Goal: Information Seeking & Learning: Learn about a topic

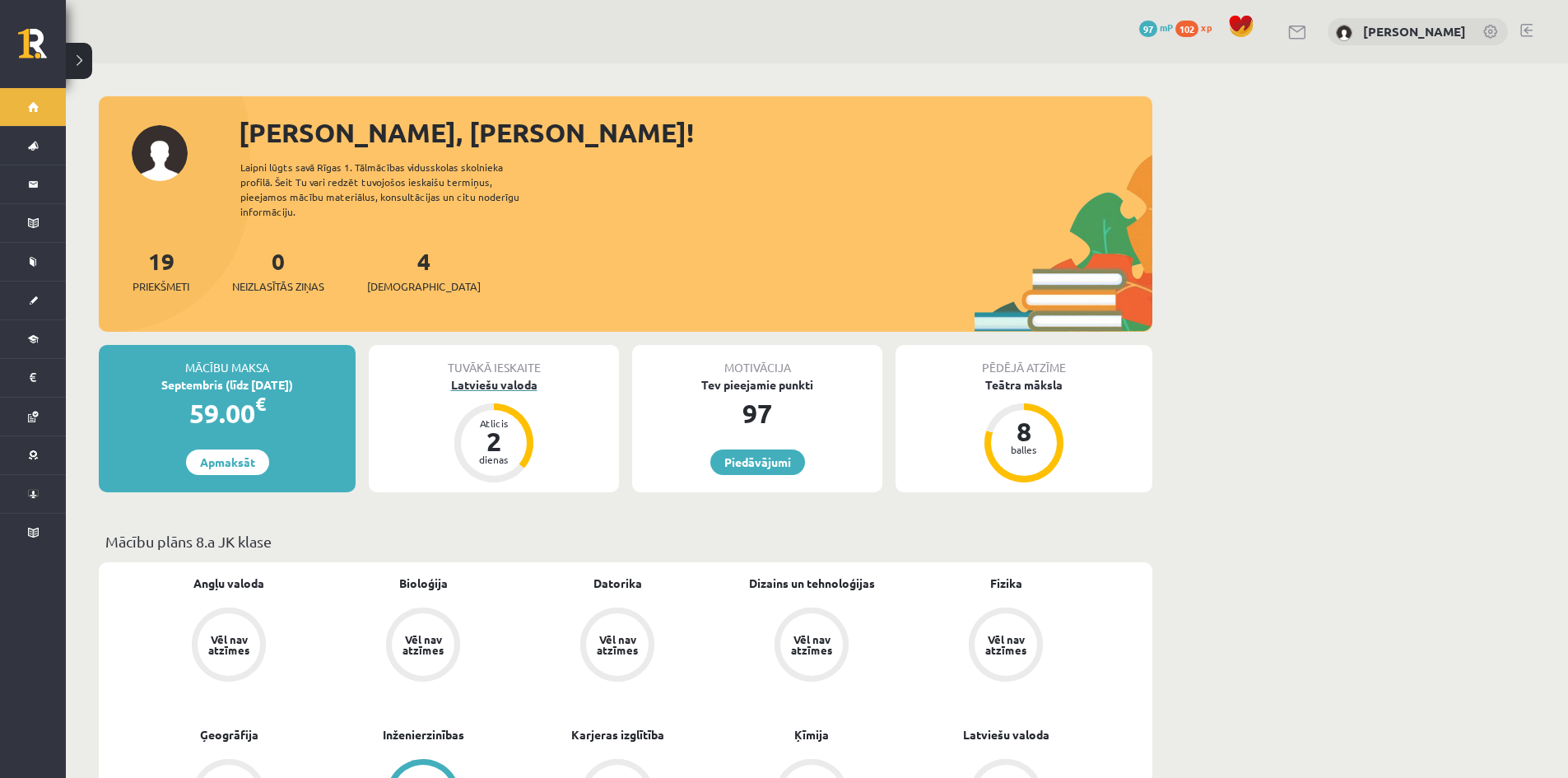
click at [489, 376] on div "Latviešu valoda" at bounding box center [493, 385] width 250 height 18
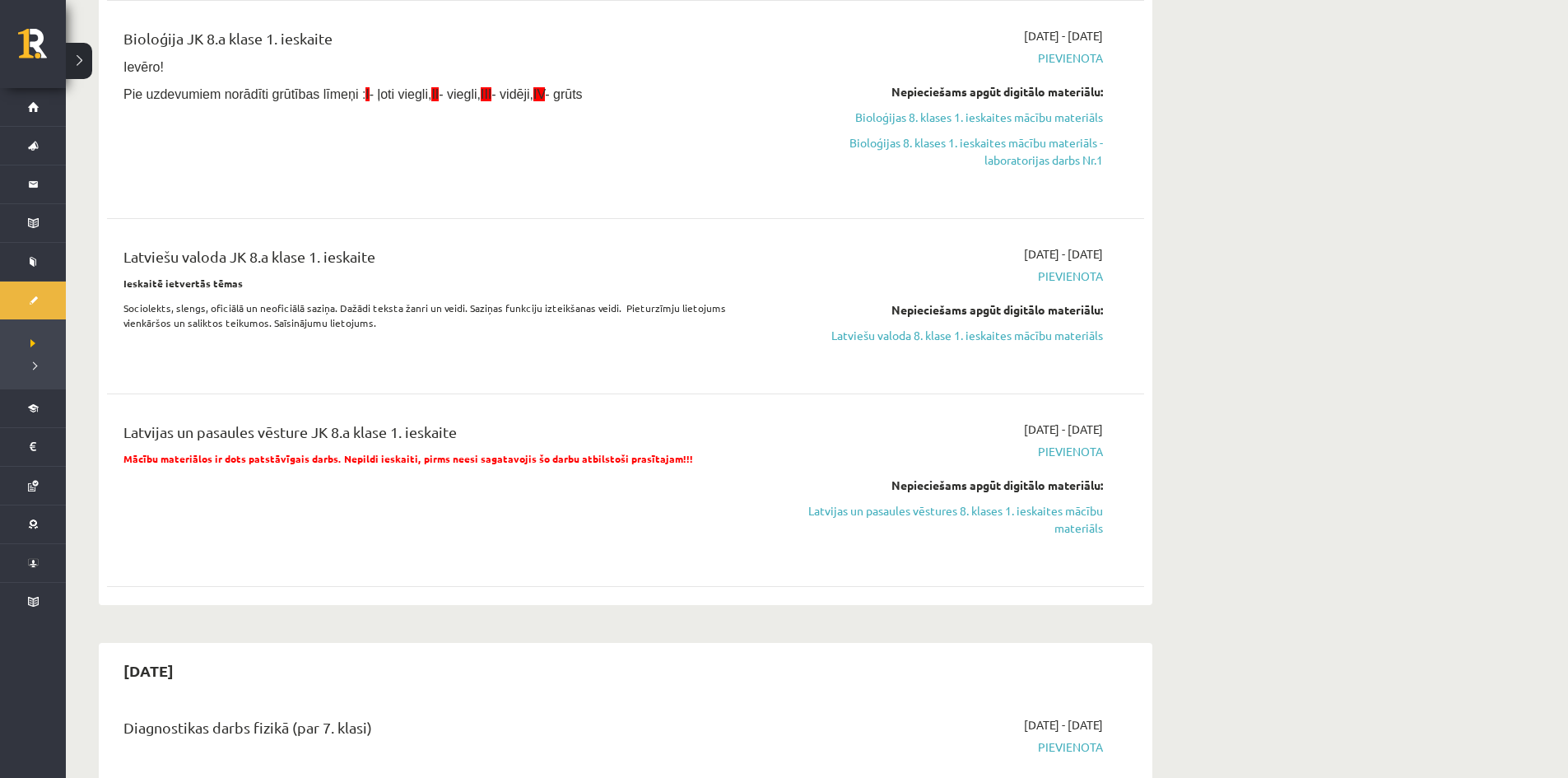
scroll to position [412, 0]
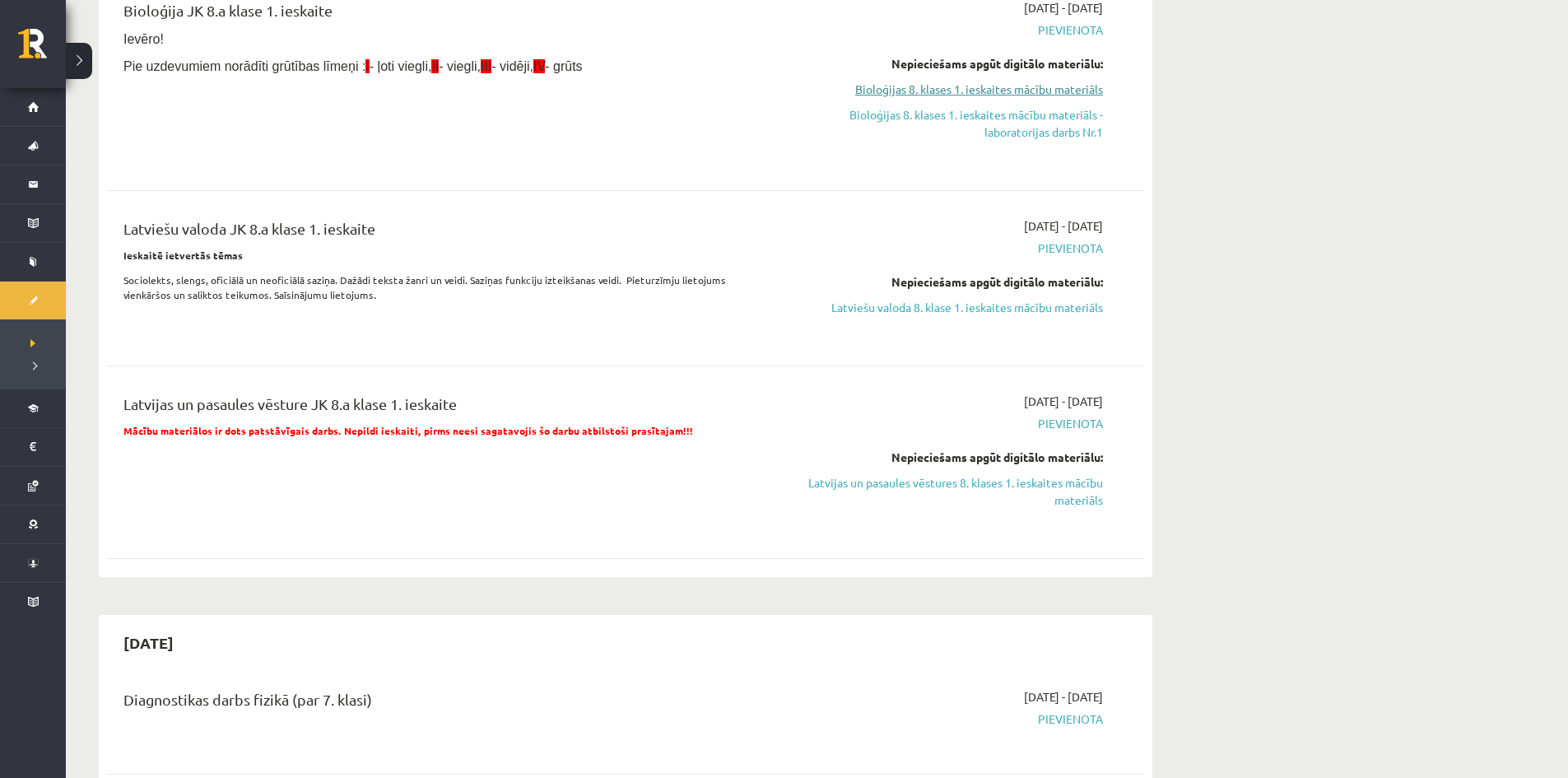
click at [975, 488] on link "Latvijas un pasaules vēstures 8. klases 1. ieskaites mācību materiāls" at bounding box center [947, 491] width 311 height 35
click at [854, 91] on link "Bioloģijas 8. klases 1. ieskaites mācību materiāls" at bounding box center [947, 89] width 311 height 18
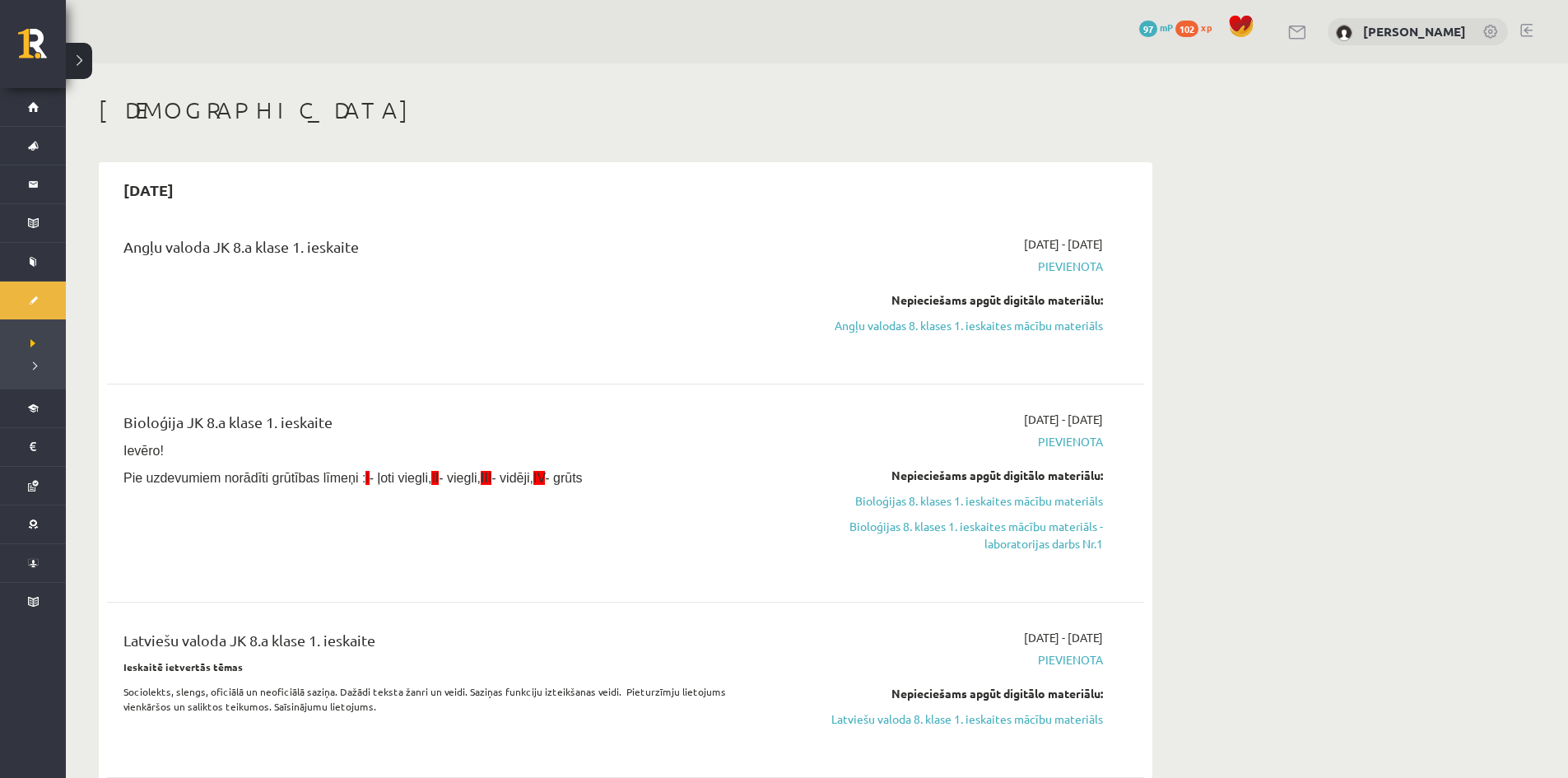
scroll to position [409, 0]
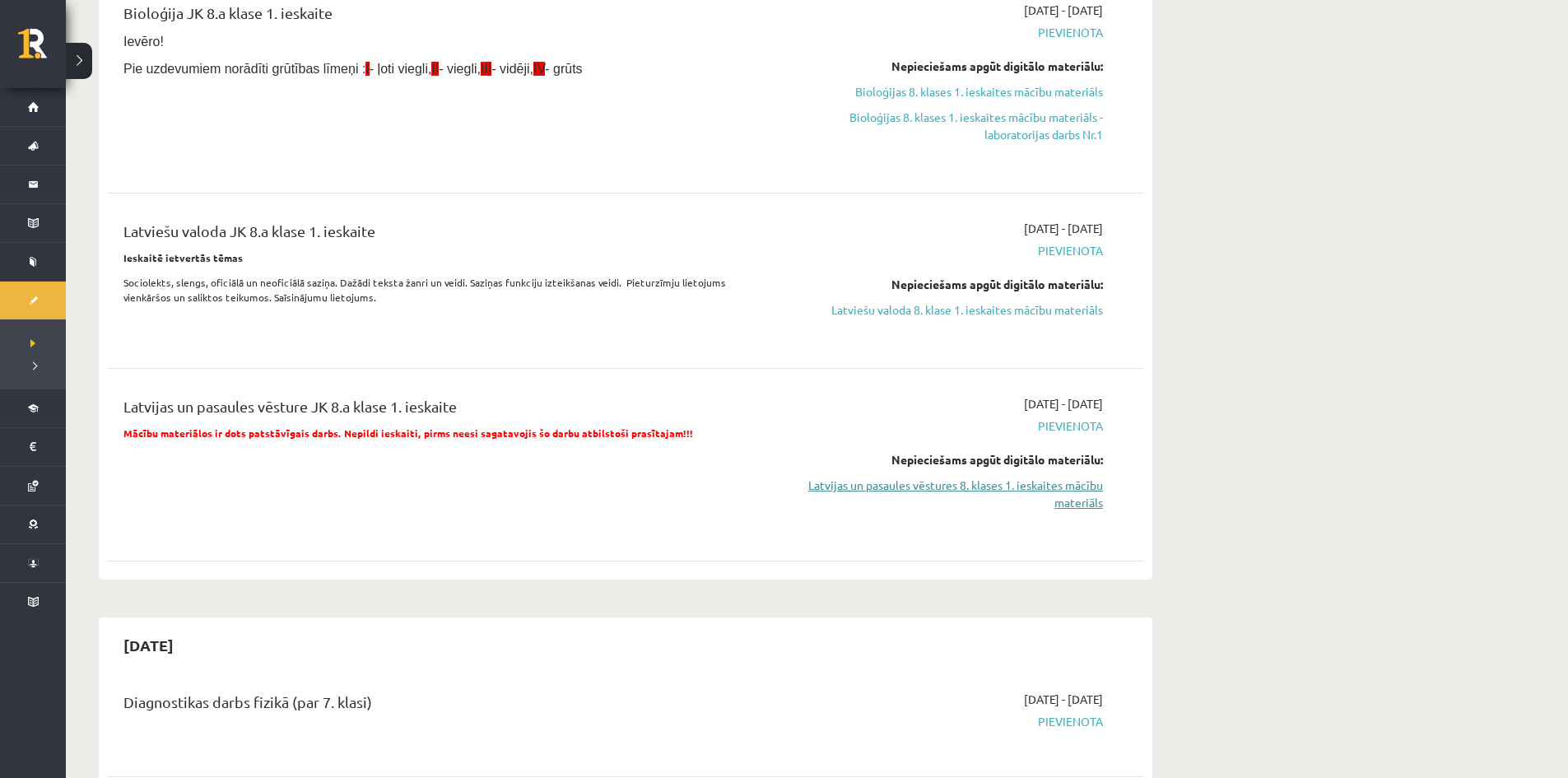
click at [862, 482] on link "Latvijas un pasaules vēstures 8. klases 1. ieskaites mācību materiāls" at bounding box center [947, 493] width 311 height 35
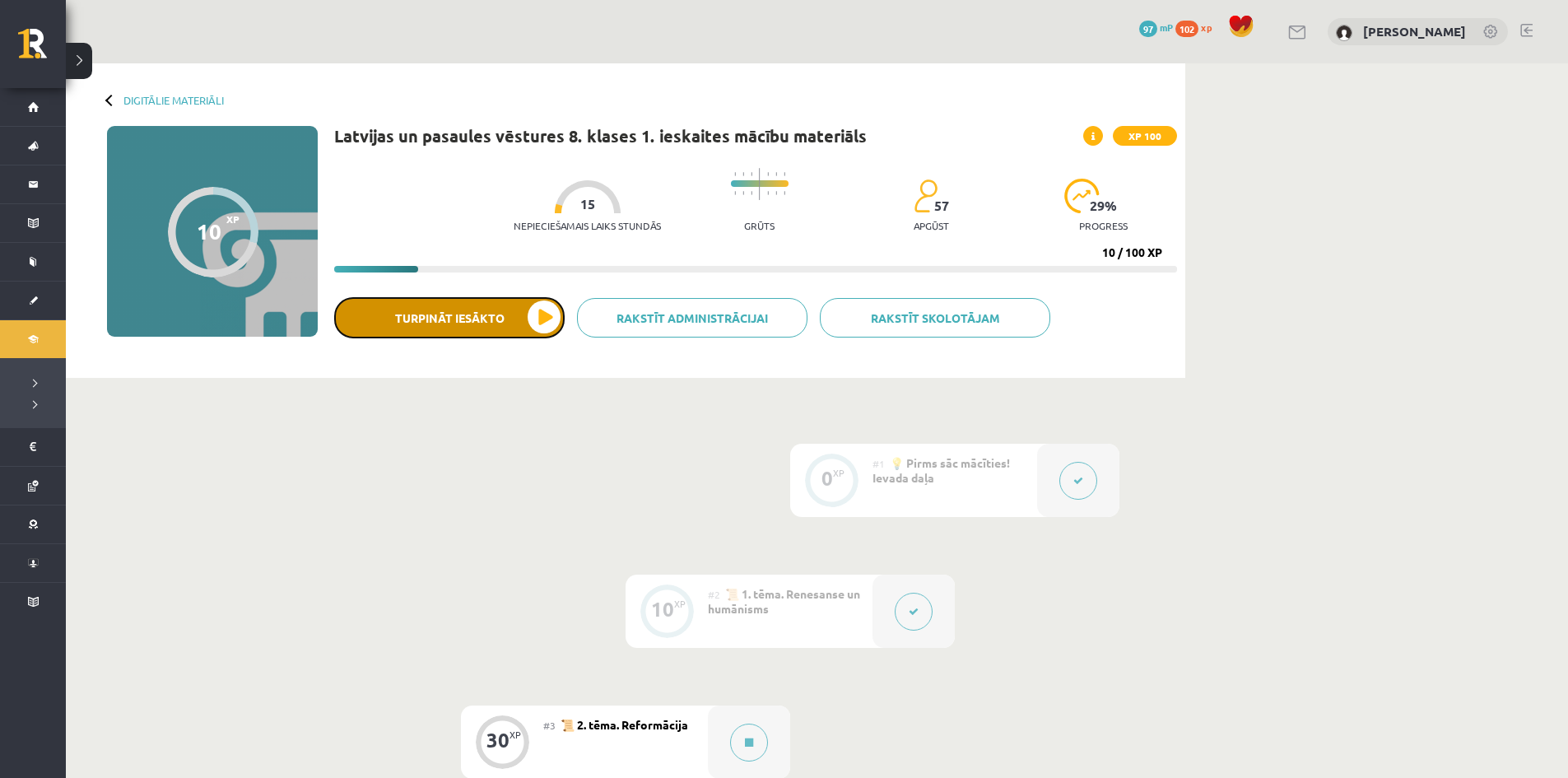
click at [531, 307] on button "Turpināt iesākto" at bounding box center [450, 317] width 231 height 41
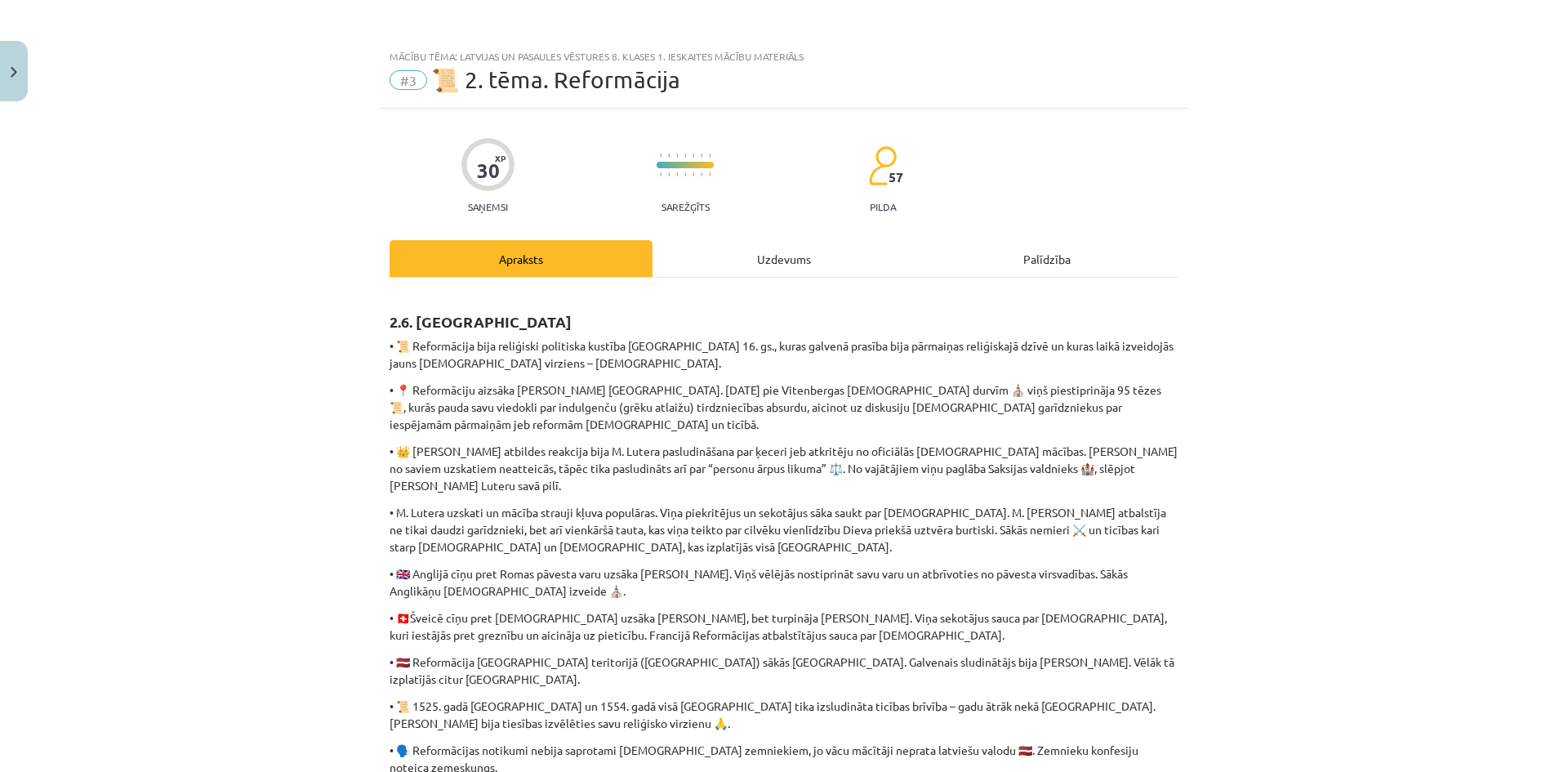
click at [738, 253] on div "Uzdevums" at bounding box center [784, 258] width 263 height 37
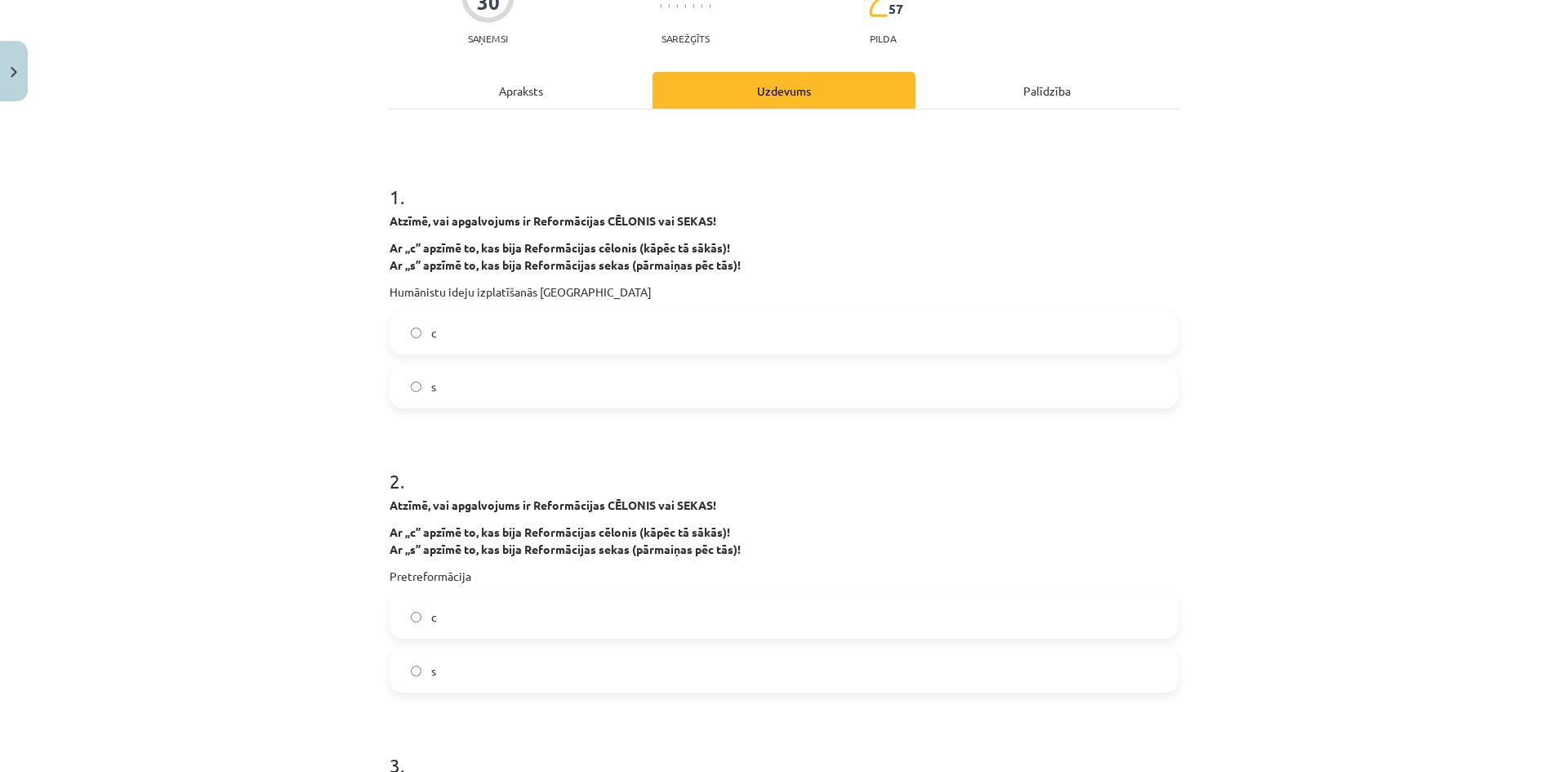
scroll to position [204, 0]
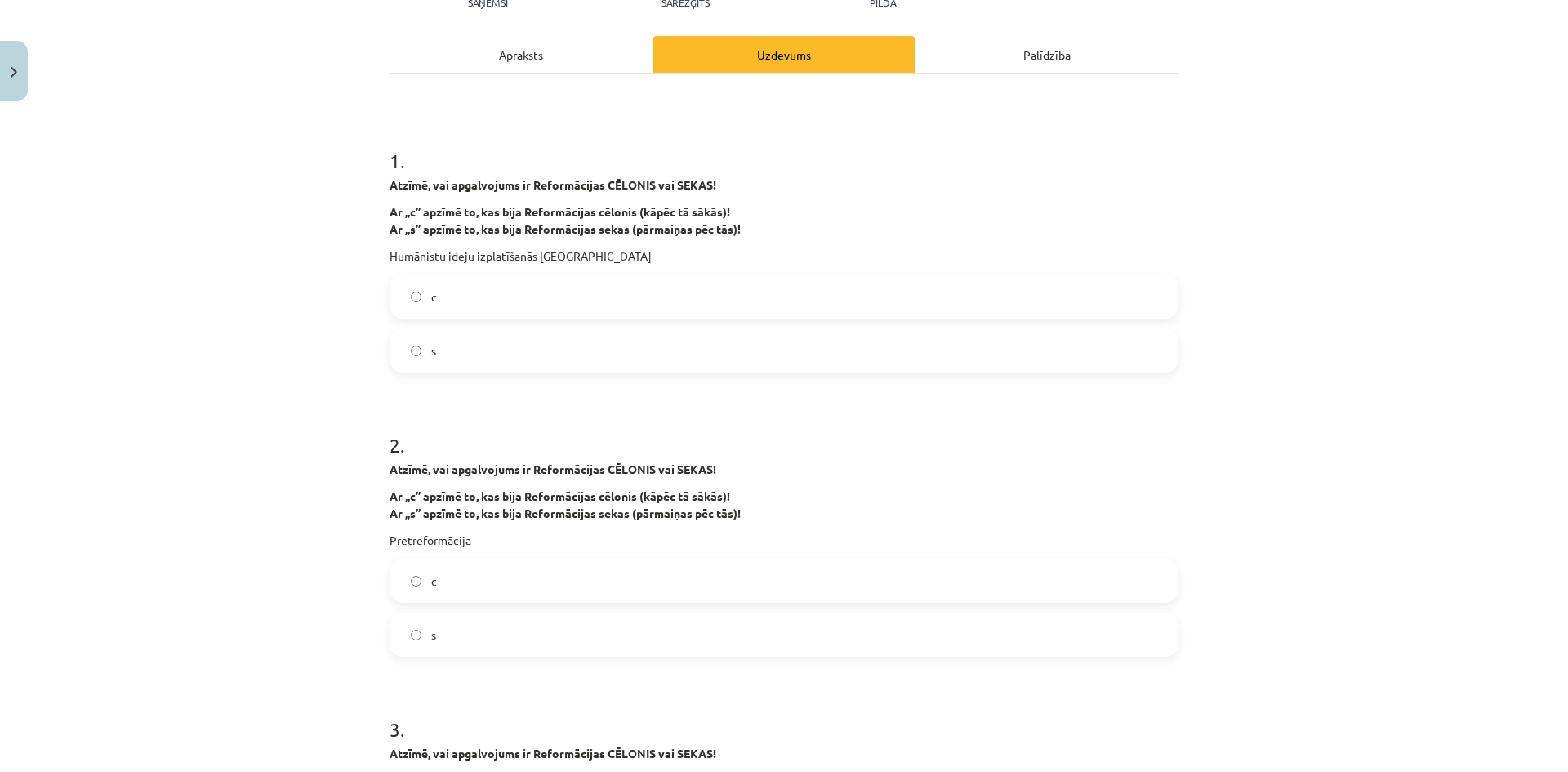
click at [417, 634] on label "s" at bounding box center [784, 634] width 785 height 41
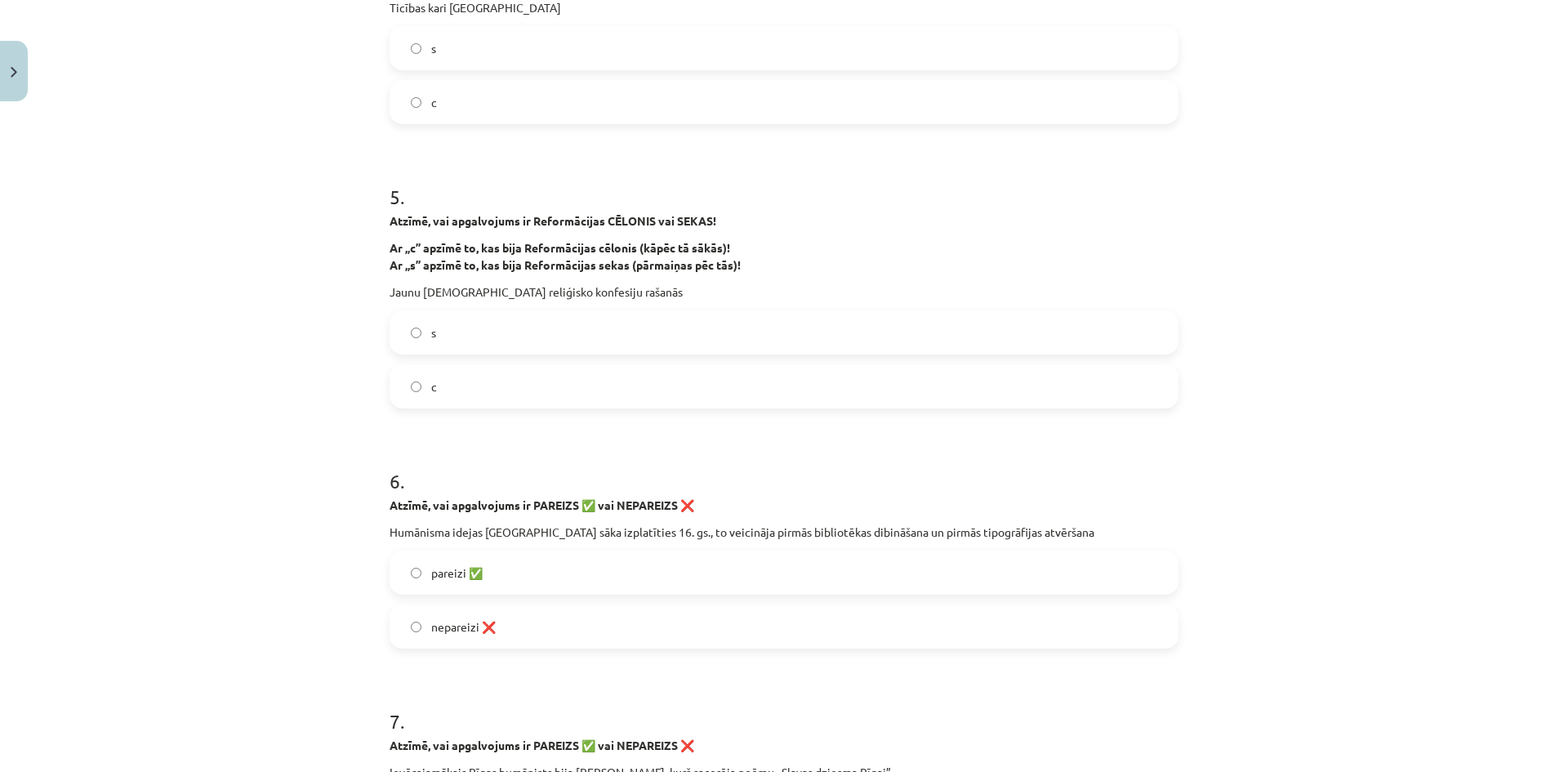
scroll to position [1348, 0]
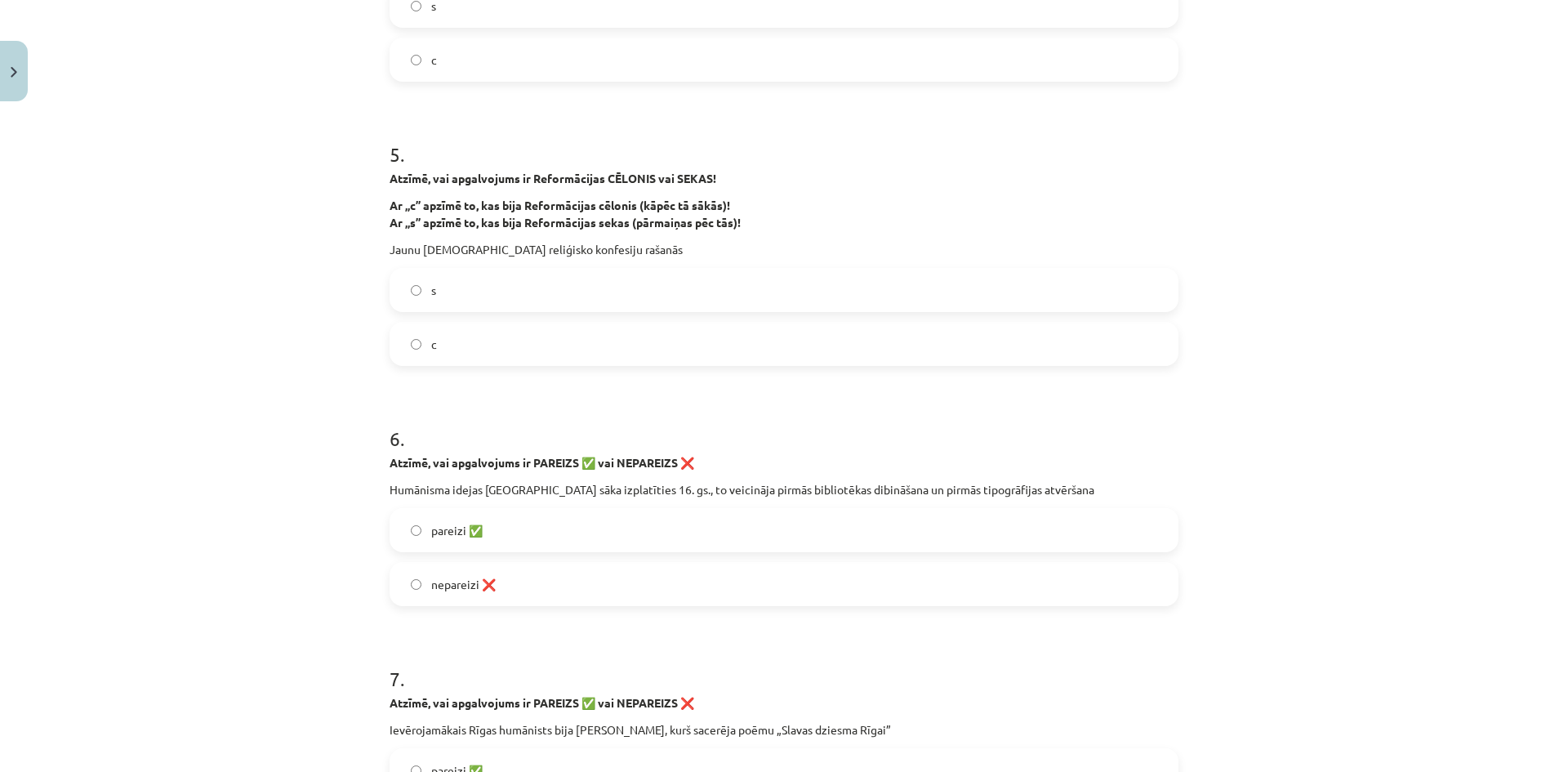
click at [488, 533] on label "pareizi ✅" at bounding box center [784, 530] width 785 height 41
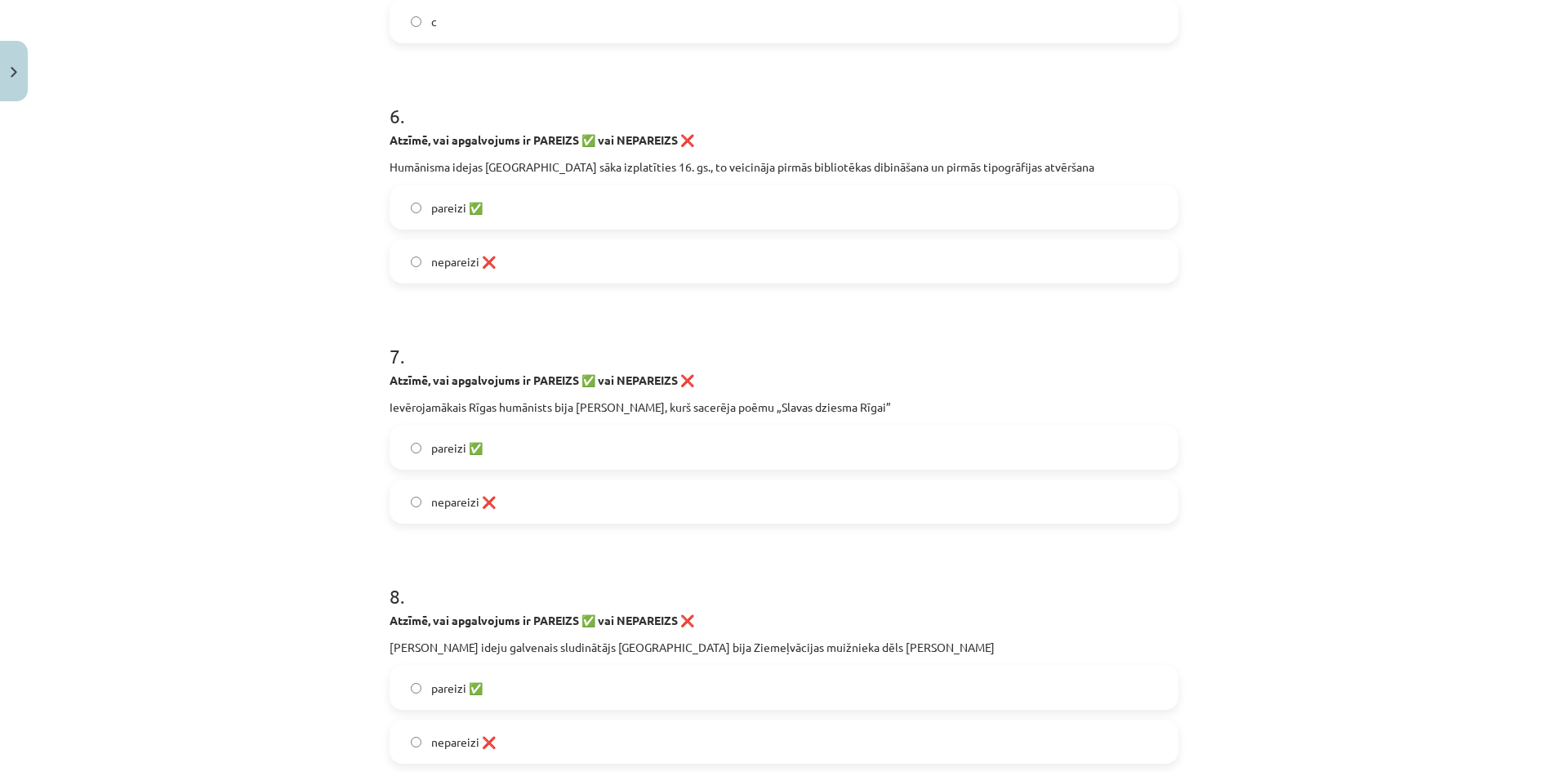
scroll to position [1674, 0]
click at [673, 510] on label "nepareizi ❌" at bounding box center [784, 497] width 785 height 41
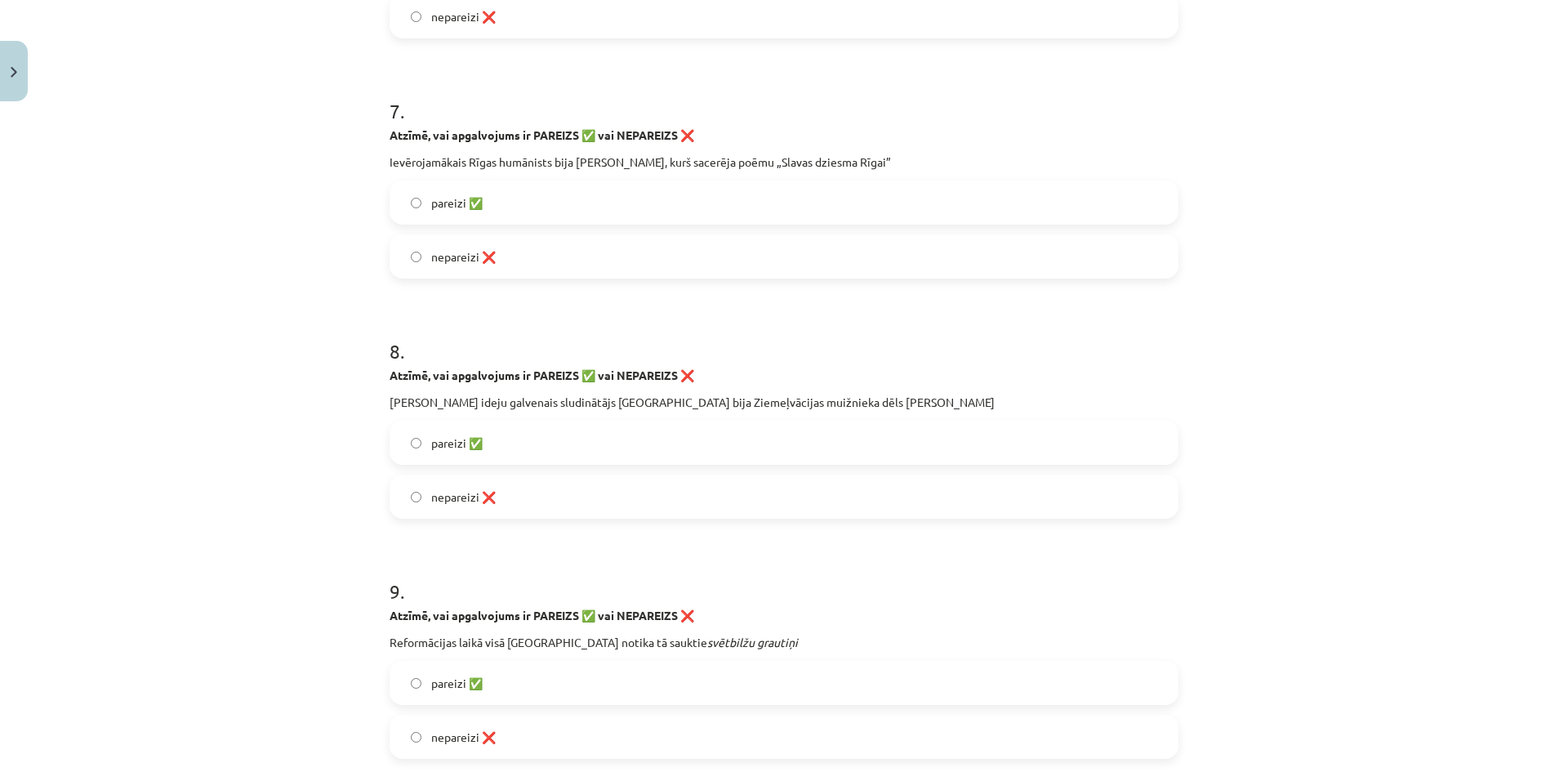
scroll to position [1919, 0]
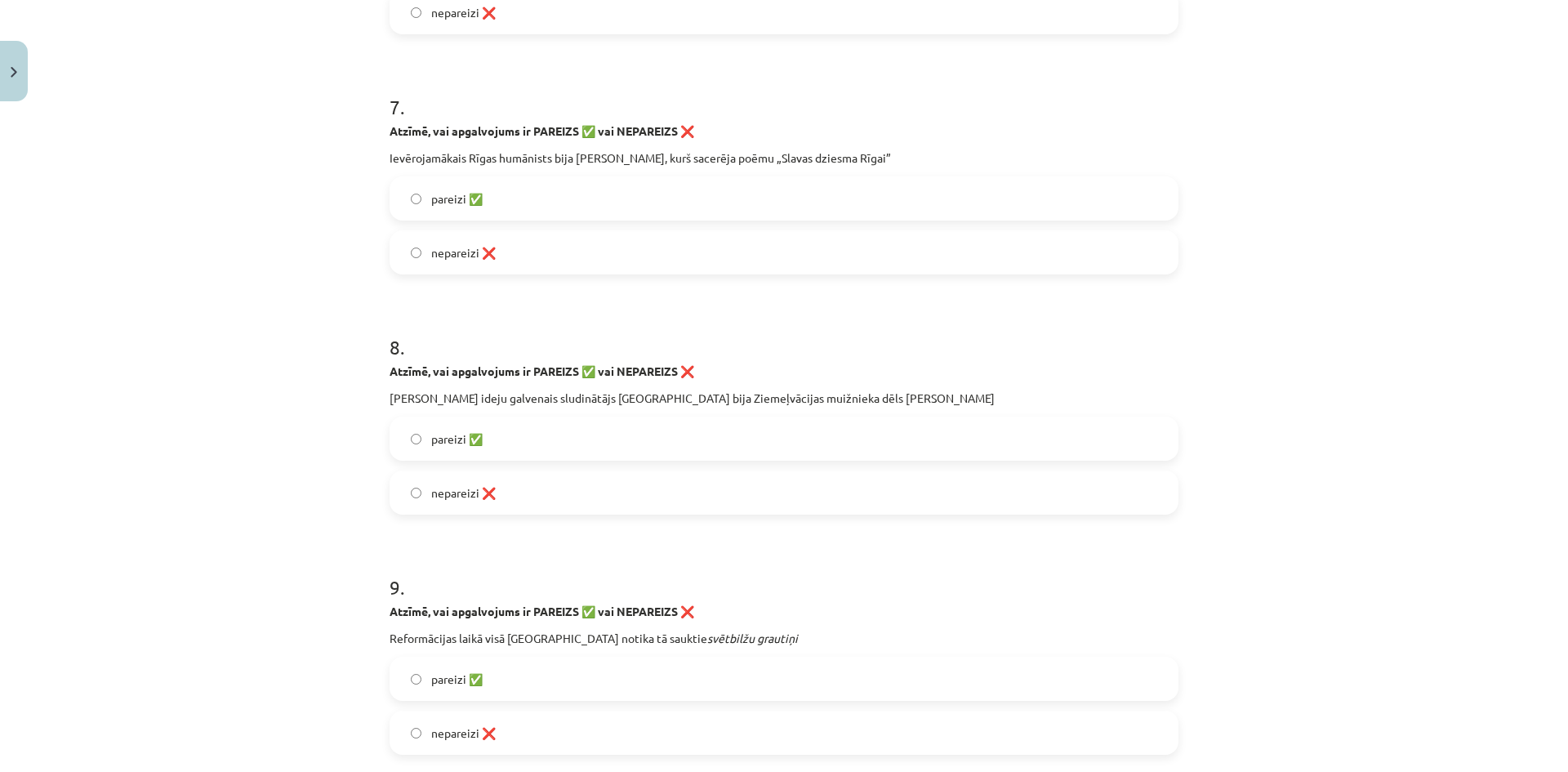
click at [403, 438] on label "pareizi ✅" at bounding box center [784, 438] width 785 height 41
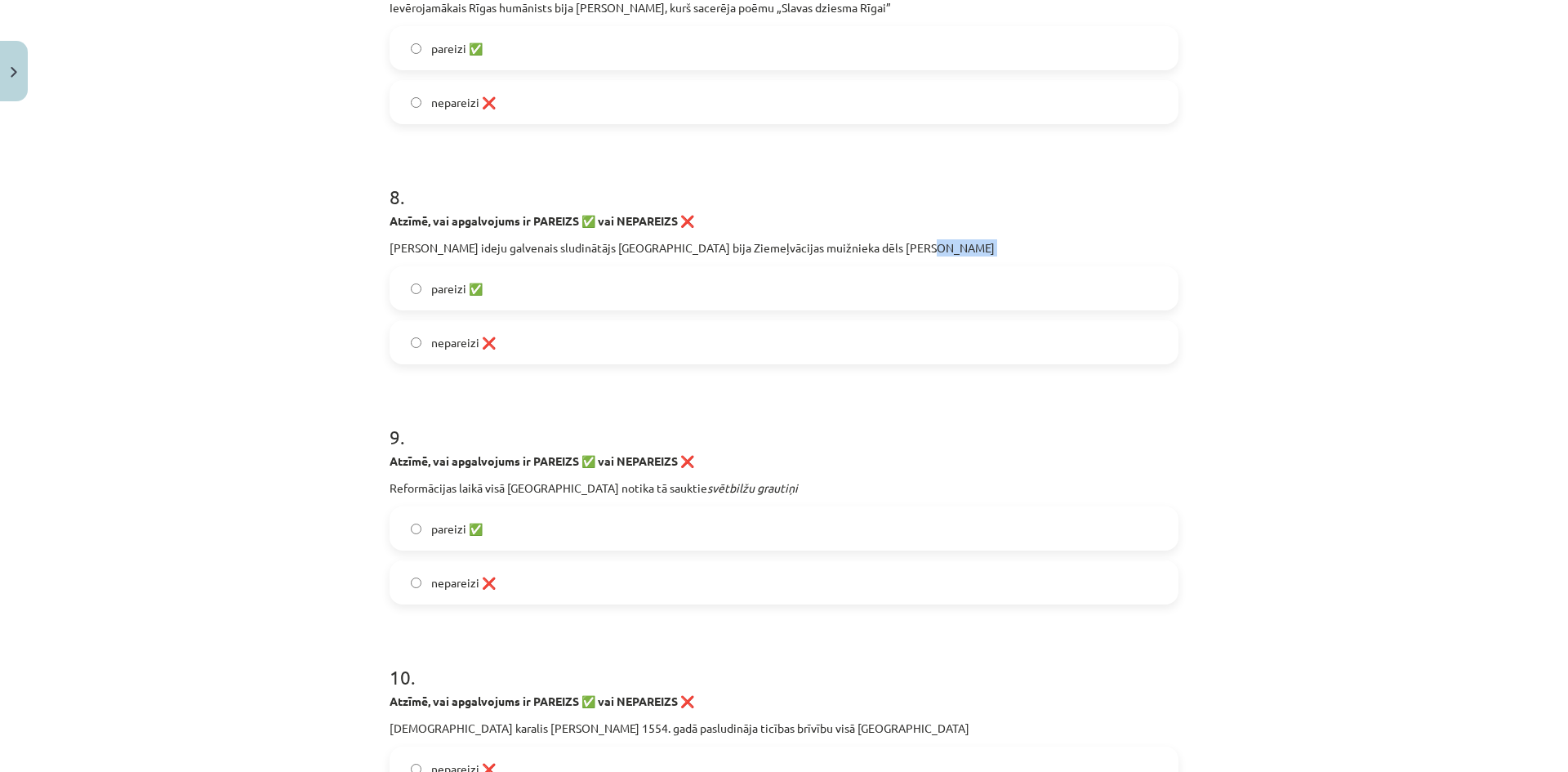
scroll to position [2083, 0]
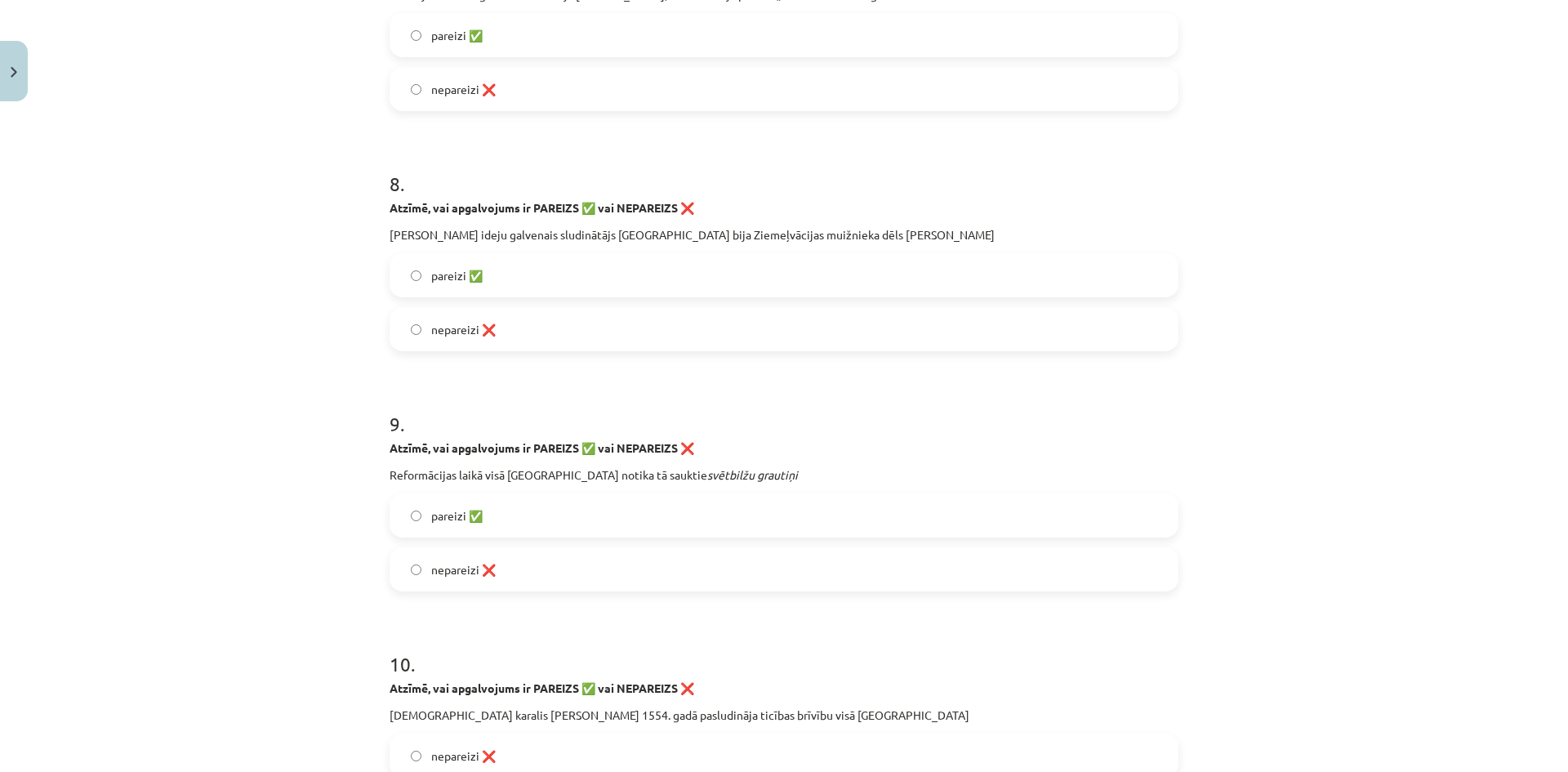
click at [400, 519] on label "pareizi ✅" at bounding box center [784, 515] width 785 height 41
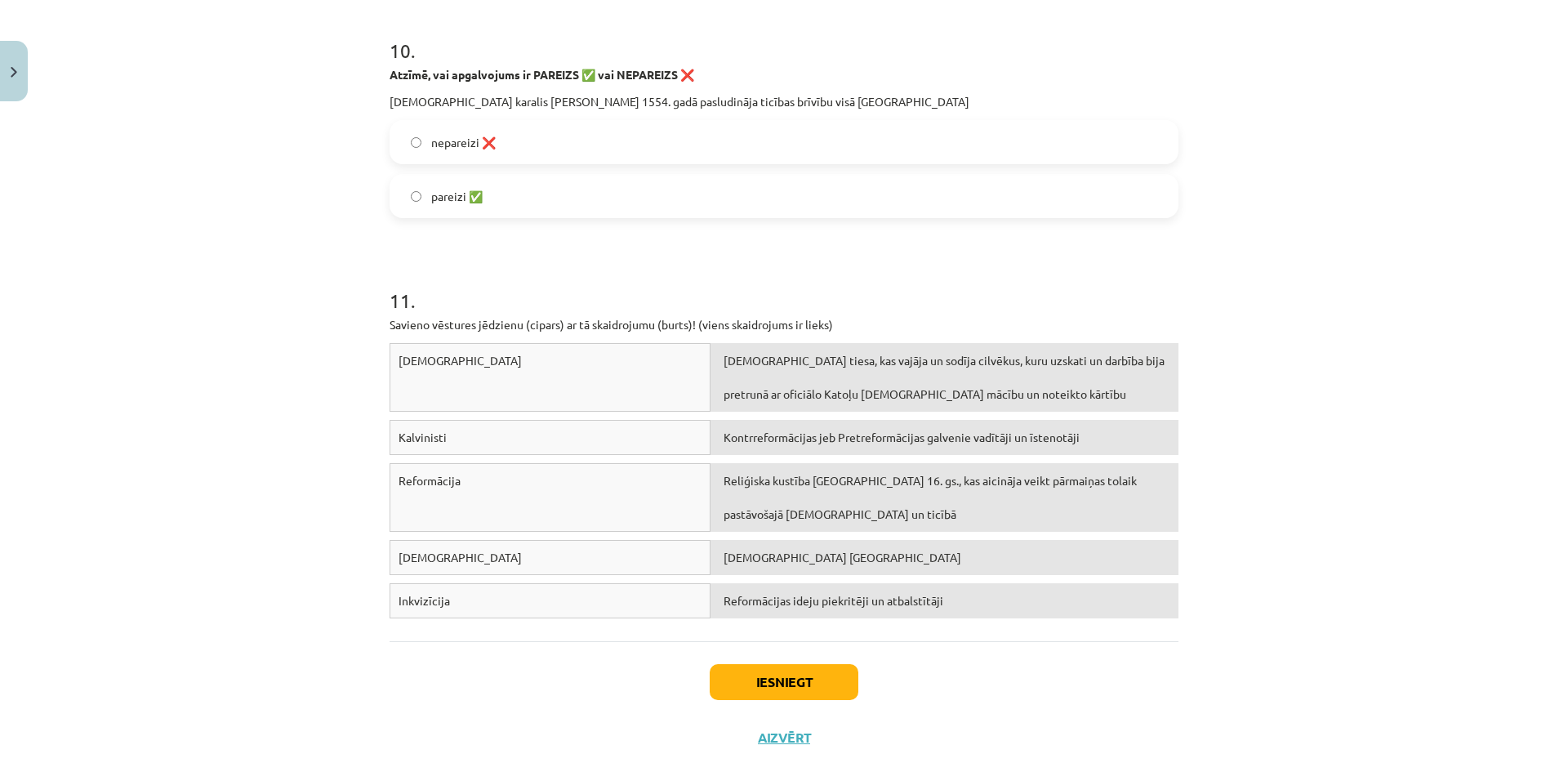
scroll to position [2730, 0]
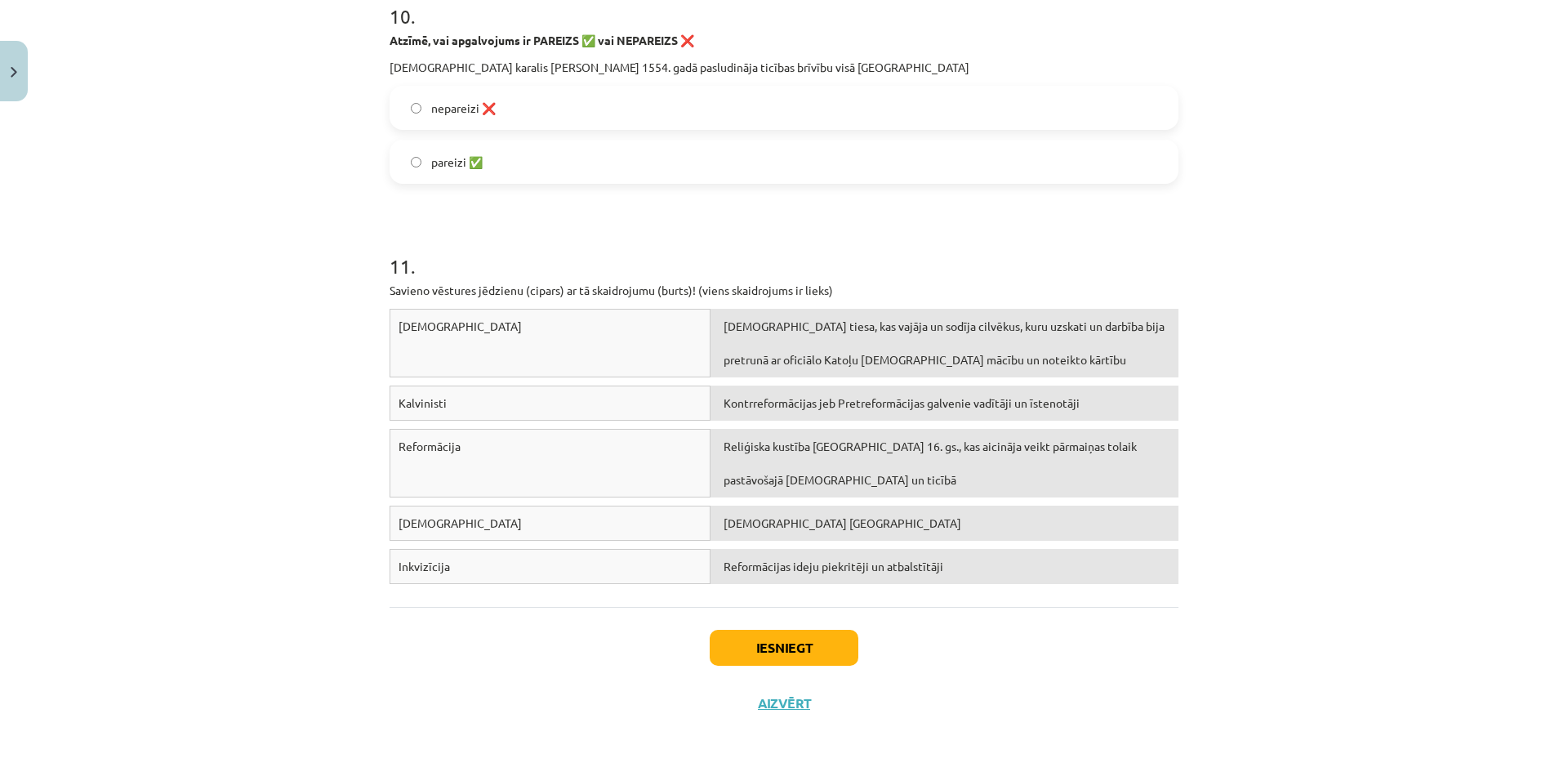
drag, startPoint x: 597, startPoint y: 489, endPoint x: 597, endPoint y: 498, distance: 9.0
click at [597, 495] on div "Reformācija" at bounding box center [550, 463] width 321 height 69
click at [597, 498] on div "Reformācija Reliģiska kustība Eiropā 16. gs., kas aicināja veikt pārmaiņas tola…" at bounding box center [784, 467] width 789 height 77
click at [591, 463] on div "Reformācija" at bounding box center [550, 463] width 321 height 69
click at [621, 473] on div "Reformācija" at bounding box center [550, 463] width 321 height 69
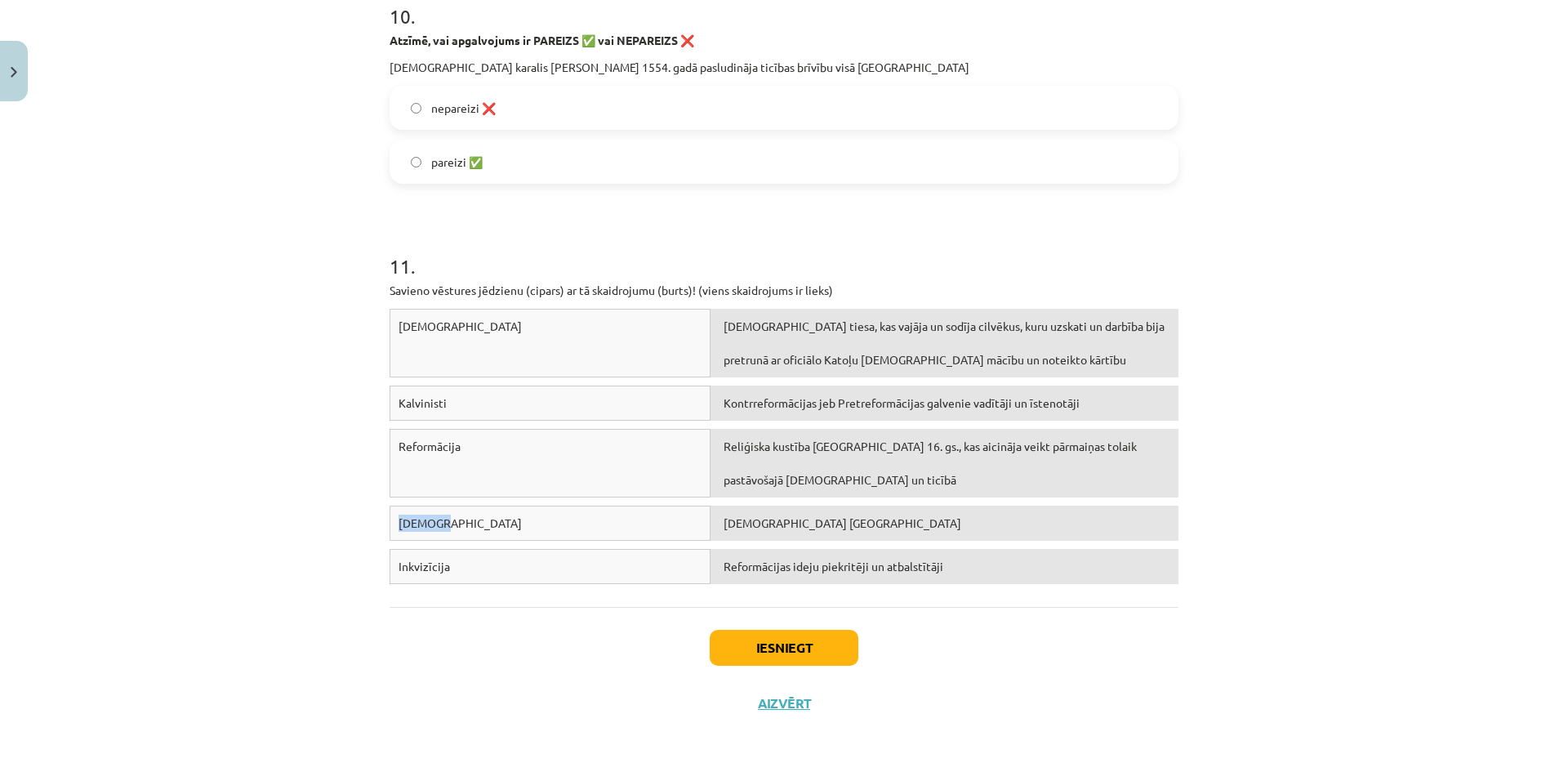
drag, startPoint x: 621, startPoint y: 473, endPoint x: 718, endPoint y: 478, distance: 97.1
click at [718, 478] on div "Reformācija Reliģiska kustība Eiropā 16. gs., kas aicināja veikt pārmaiņas tola…" at bounding box center [784, 467] width 789 height 77
click at [723, 478] on span "Reliģiska kustība Eiropā 16. gs., kas aicināja veikt pārmaiņas tolaik pastāvoša…" at bounding box center [930, 463] width 414 height 48
click at [389, 441] on div "Reformācija" at bounding box center [550, 463] width 321 height 69
click at [392, 441] on div "Reformācija" at bounding box center [550, 463] width 321 height 69
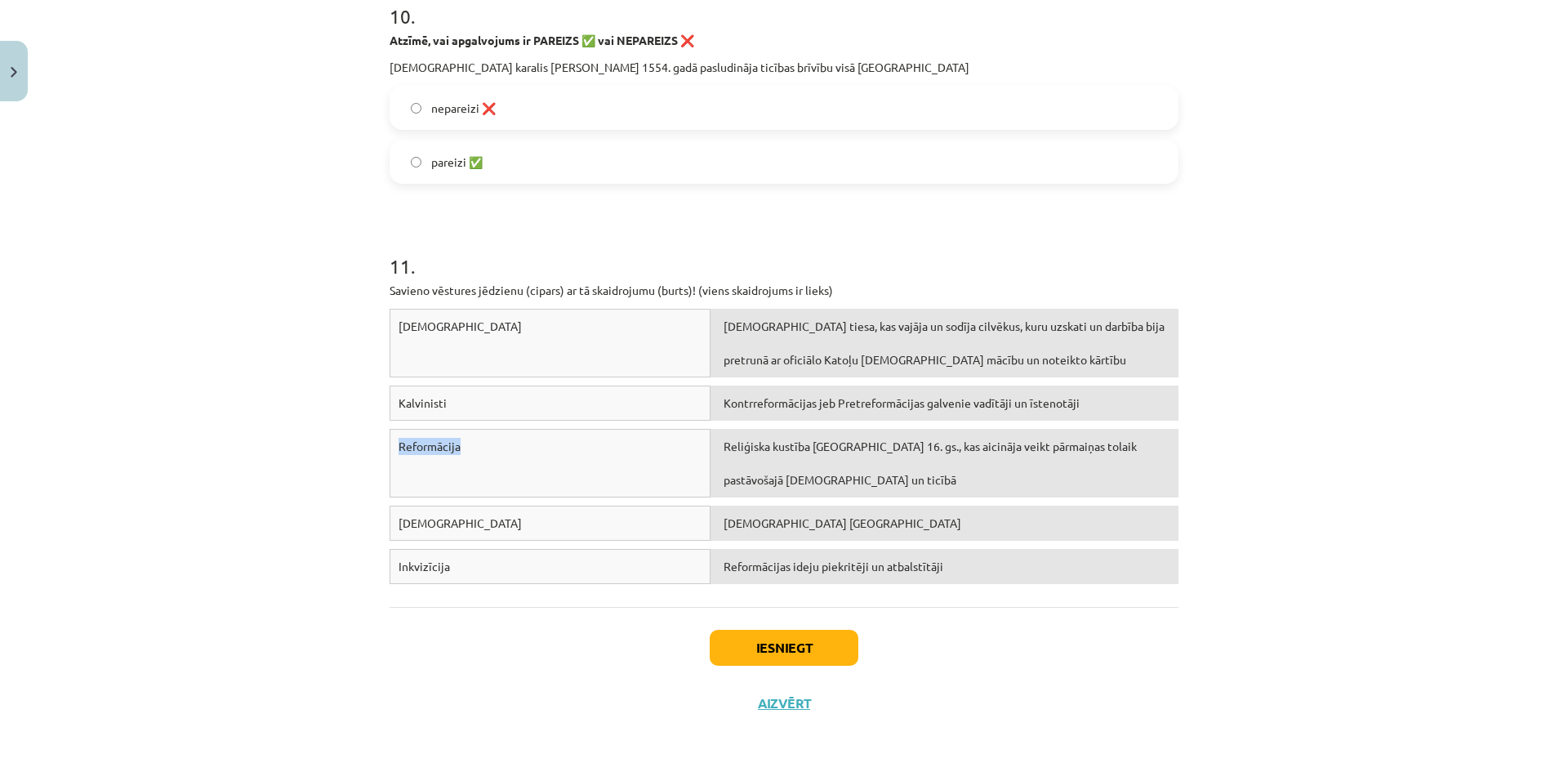
click at [739, 466] on div "Reliģiska kustība Eiropā 16. gs., kas aicināja veikt pārmaiņas tolaik pastāvoša…" at bounding box center [944, 463] width 468 height 69
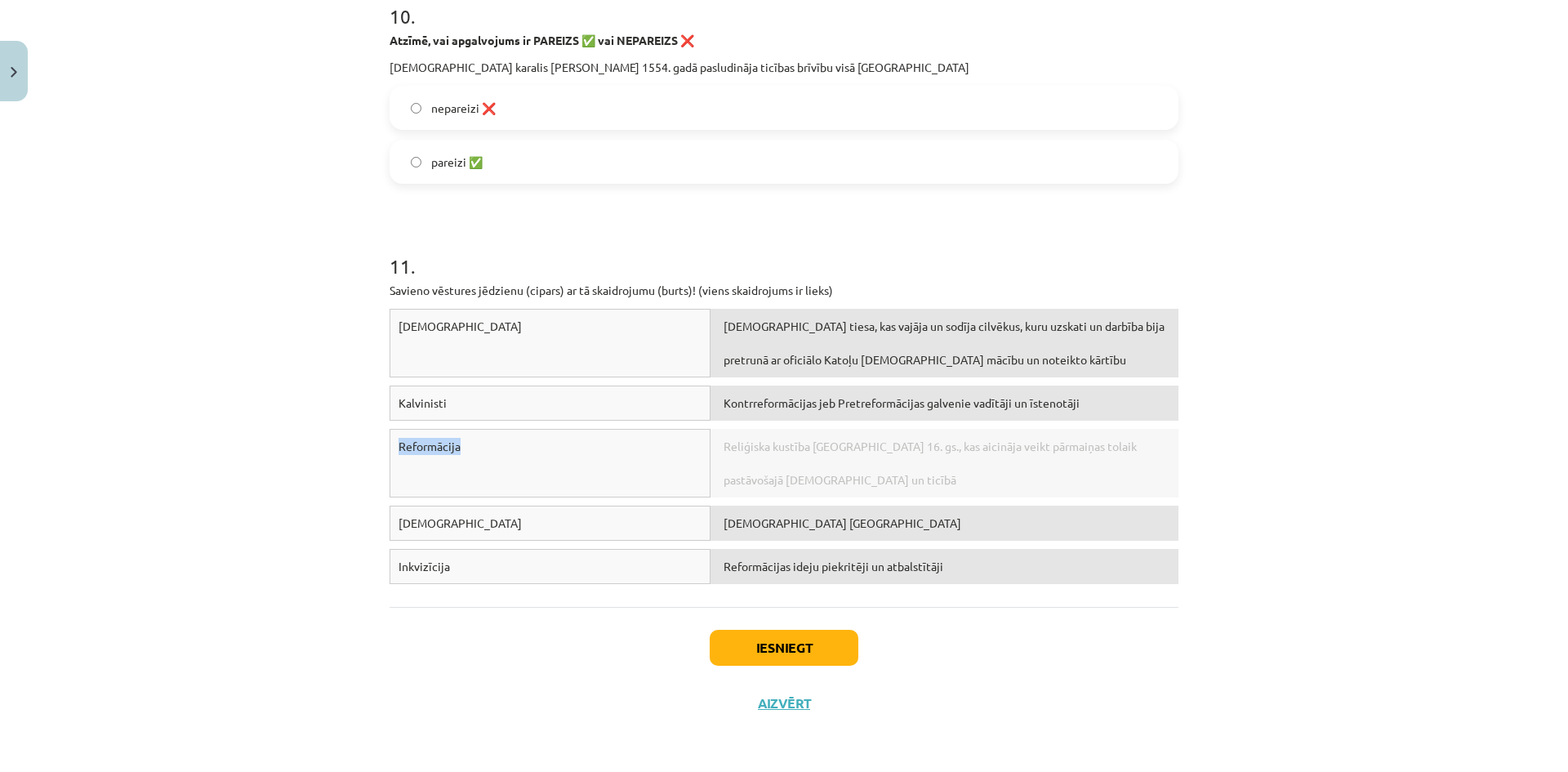
click at [451, 460] on div "Reformācija" at bounding box center [550, 463] width 321 height 69
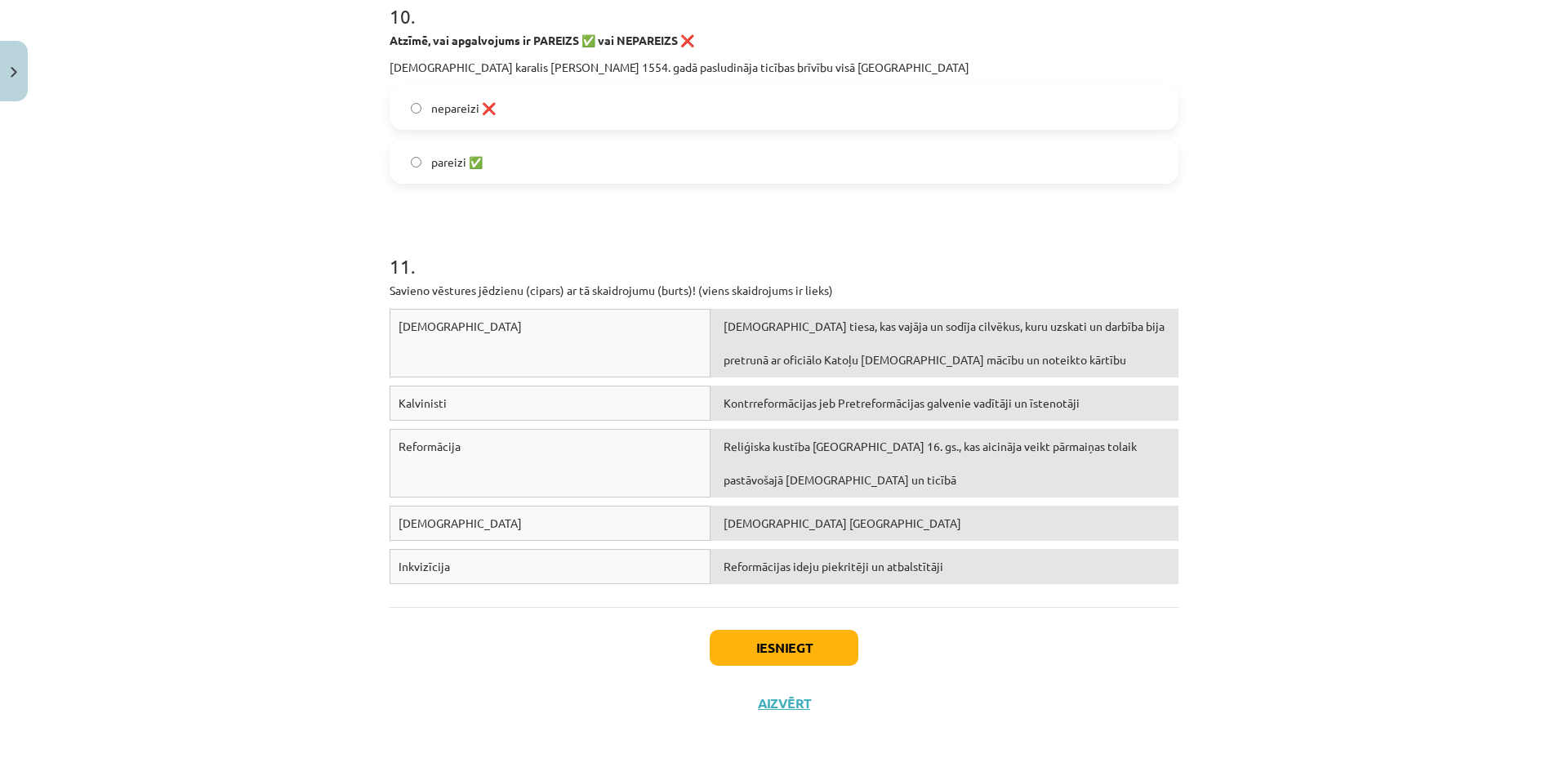
click at [565, 457] on div "Reformācija" at bounding box center [550, 463] width 321 height 69
click at [789, 463] on div "Reliģiska kustība Eiropā 16. gs., kas aicināja veikt pārmaiņas tolaik pastāvoša…" at bounding box center [944, 463] width 468 height 69
drag, startPoint x: 782, startPoint y: 461, endPoint x: 708, endPoint y: 451, distance: 74.7
click at [710, 451] on div "Reliģiska kustība Eiropā 16. gs., kas aicināja veikt pārmaiņas tolaik pastāvoša…" at bounding box center [944, 463] width 468 height 69
click at [723, 449] on span "Reliģiska kustība Eiropā 16. gs., kas aicināja veikt pārmaiņas tolaik pastāvoša…" at bounding box center [930, 463] width 414 height 48
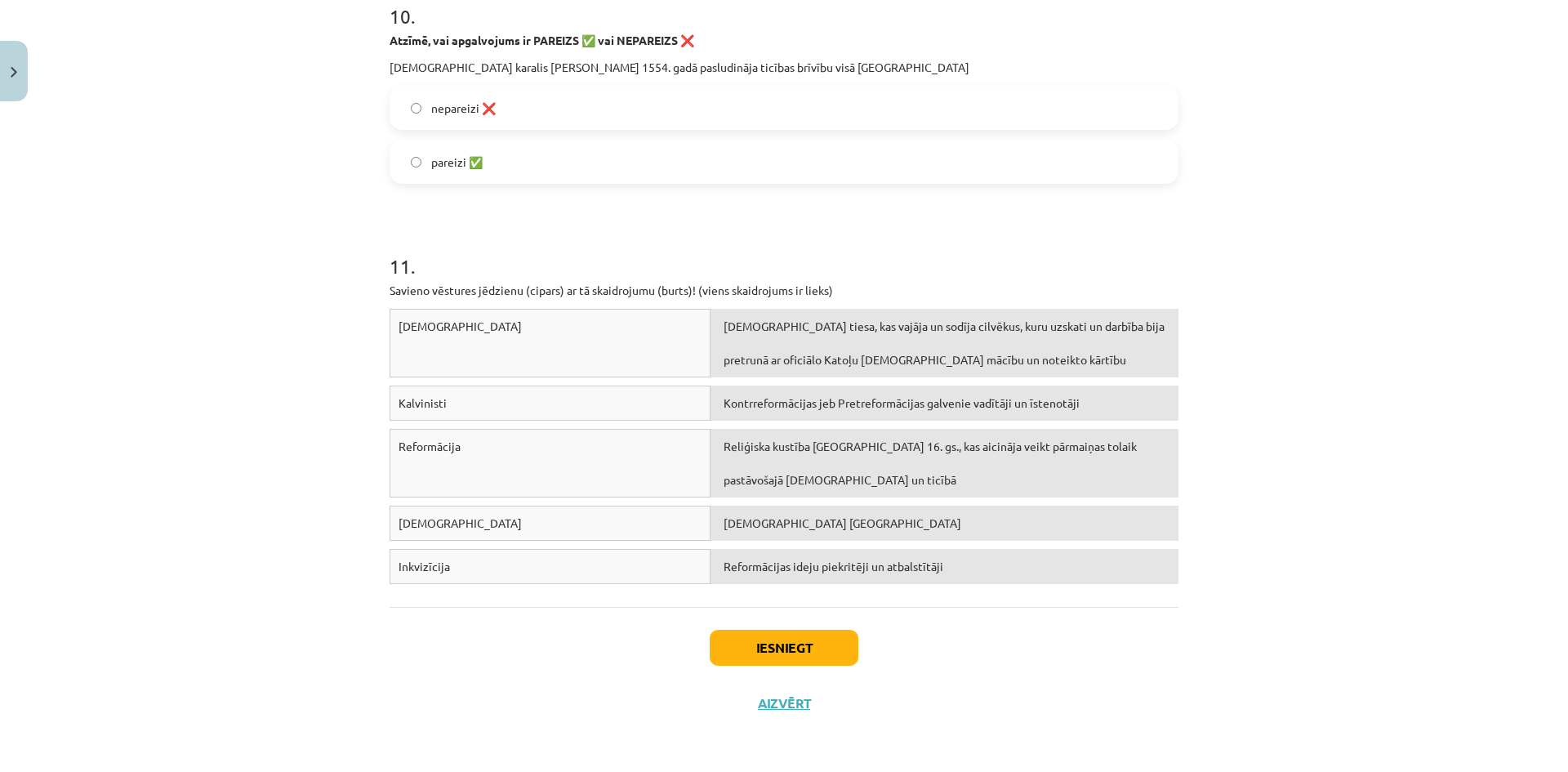
click at [723, 449] on span "Reliģiska kustība Eiropā 16. gs., kas aicināja veikt pārmaiņas tolaik pastāvoša…" at bounding box center [930, 463] width 414 height 48
drag, startPoint x: 719, startPoint y: 449, endPoint x: 738, endPoint y: 446, distance: 19.2
click at [738, 446] on span "Reliģiska kustība Eiropā 16. gs., kas aicināja veikt pārmaiņas tolaik pastāvoša…" at bounding box center [930, 463] width 414 height 48
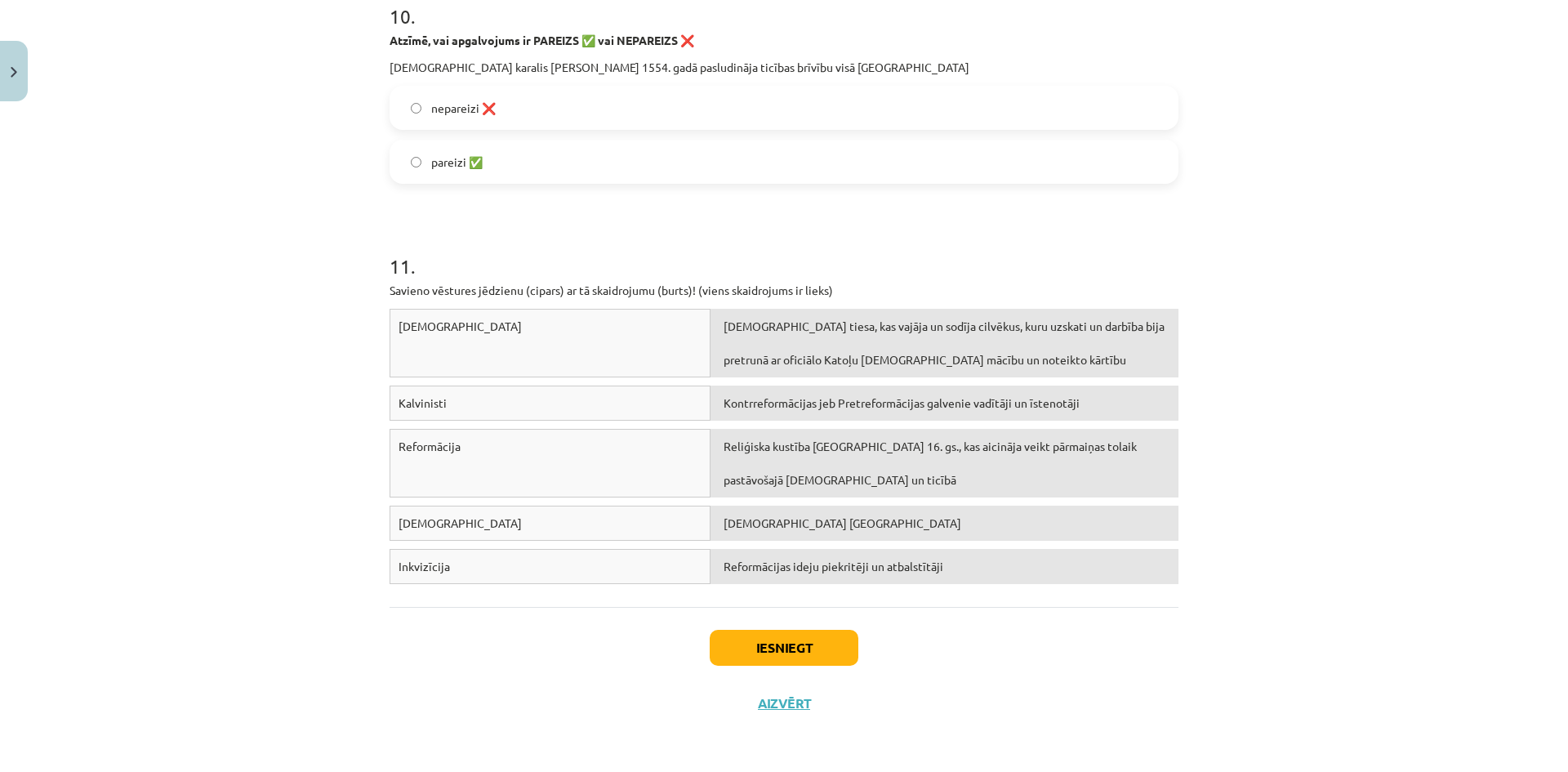
click at [738, 446] on span "Reliģiska kustība Eiropā 16. gs., kas aicināja veikt pārmaiņas tolaik pastāvoša…" at bounding box center [930, 463] width 414 height 48
drag, startPoint x: 738, startPoint y: 446, endPoint x: 708, endPoint y: 462, distance: 34.0
click at [710, 462] on div "Reliģiska kustība Eiropā 16. gs., kas aicināja veikt pārmaiņas tolaik pastāvoša…" at bounding box center [944, 463] width 468 height 69
click at [617, 455] on div "Reformācija" at bounding box center [550, 463] width 321 height 69
click at [616, 455] on div "Reformācija" at bounding box center [550, 463] width 321 height 69
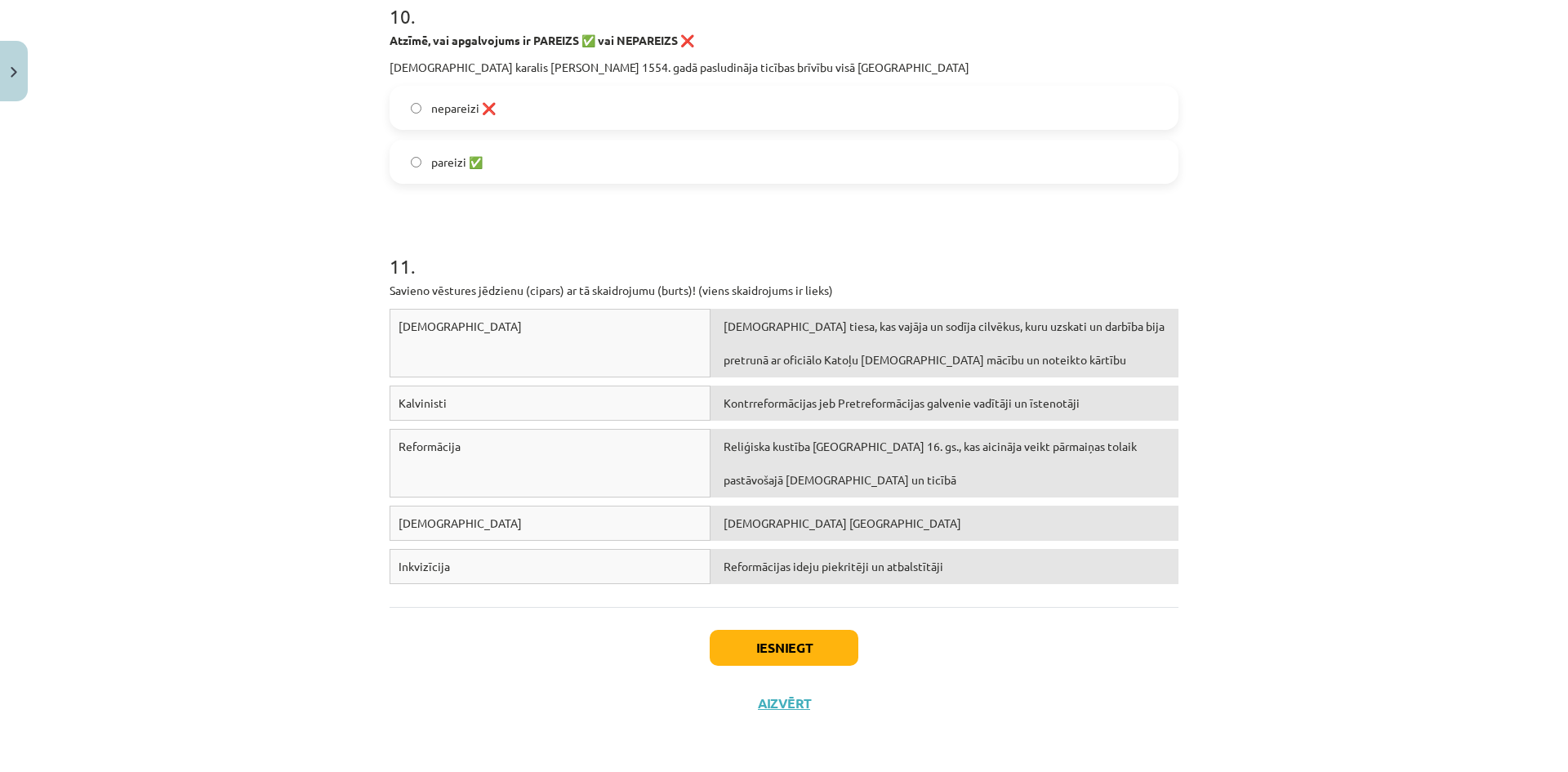
click at [432, 446] on span "Reformācija" at bounding box center [429, 446] width 62 height 15
click at [418, 446] on span "Reformācija" at bounding box center [429, 446] width 62 height 15
click at [562, 453] on div "Reformācija" at bounding box center [550, 463] width 321 height 69
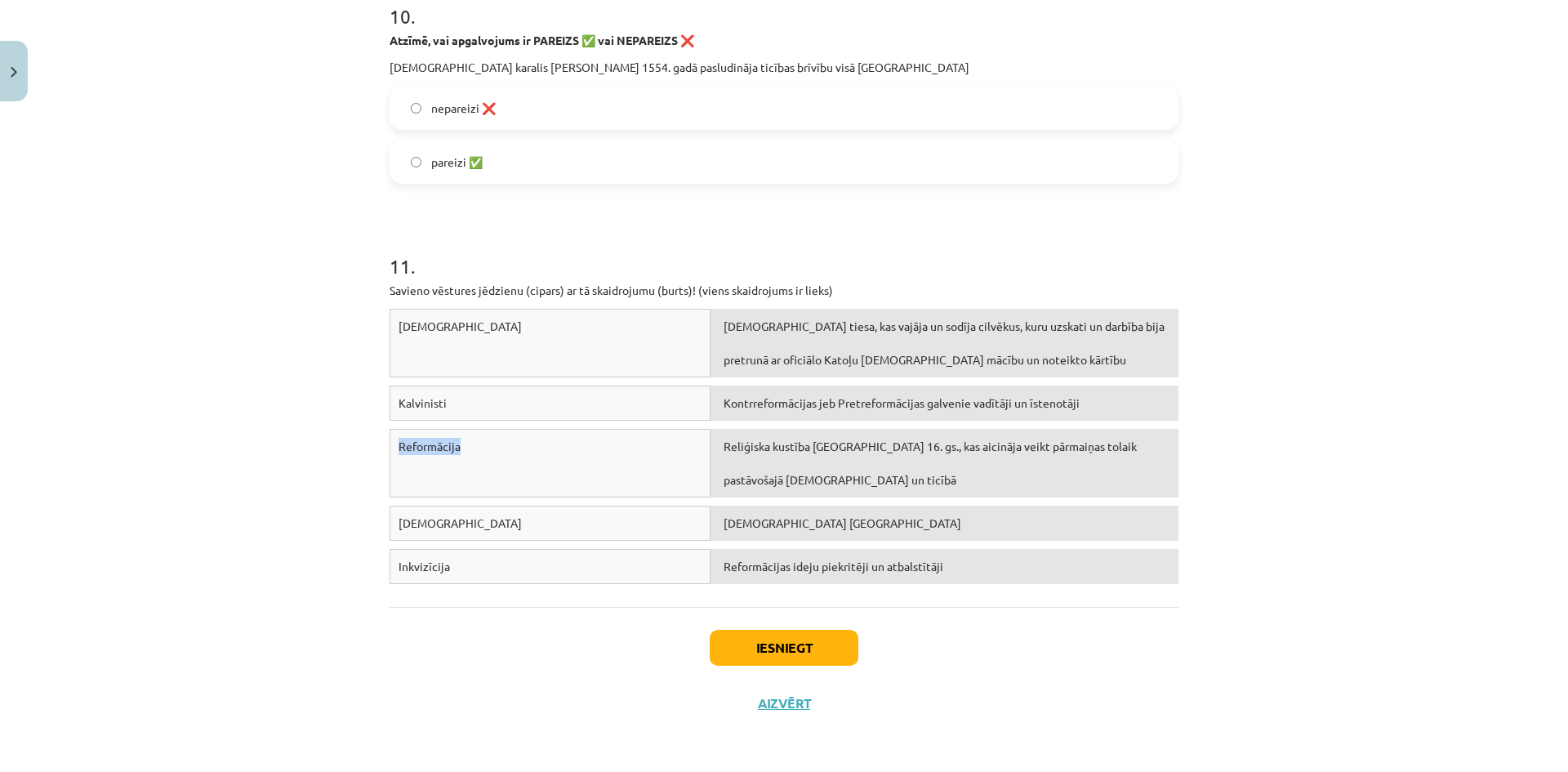
click at [562, 489] on div "Reformācija" at bounding box center [550, 463] width 321 height 69
click at [501, 564] on div "Inkvizīcija" at bounding box center [550, 566] width 321 height 35
click at [502, 563] on div "Inkvizīcija" at bounding box center [550, 566] width 321 height 35
click at [538, 552] on div "Inkvizīcija" at bounding box center [550, 566] width 321 height 35
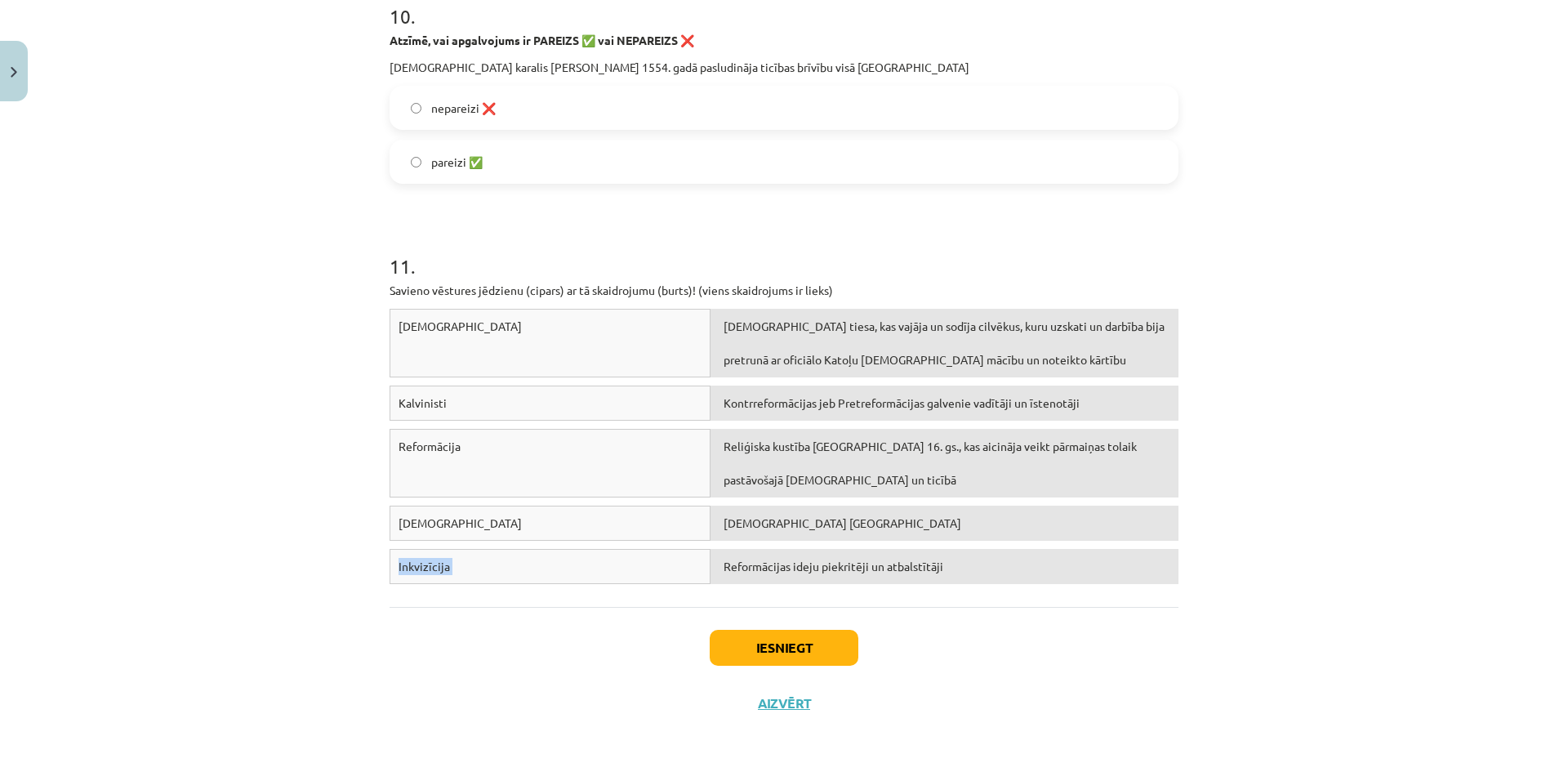
click at [538, 552] on div "Inkvizīcija" at bounding box center [550, 566] width 321 height 35
click at [538, 561] on div "Inkvizīcija" at bounding box center [550, 566] width 321 height 35
drag, startPoint x: 536, startPoint y: 563, endPoint x: 481, endPoint y: 625, distance: 82.9
click at [482, 632] on div "Iesniegt Aizvērt" at bounding box center [784, 663] width 789 height 114
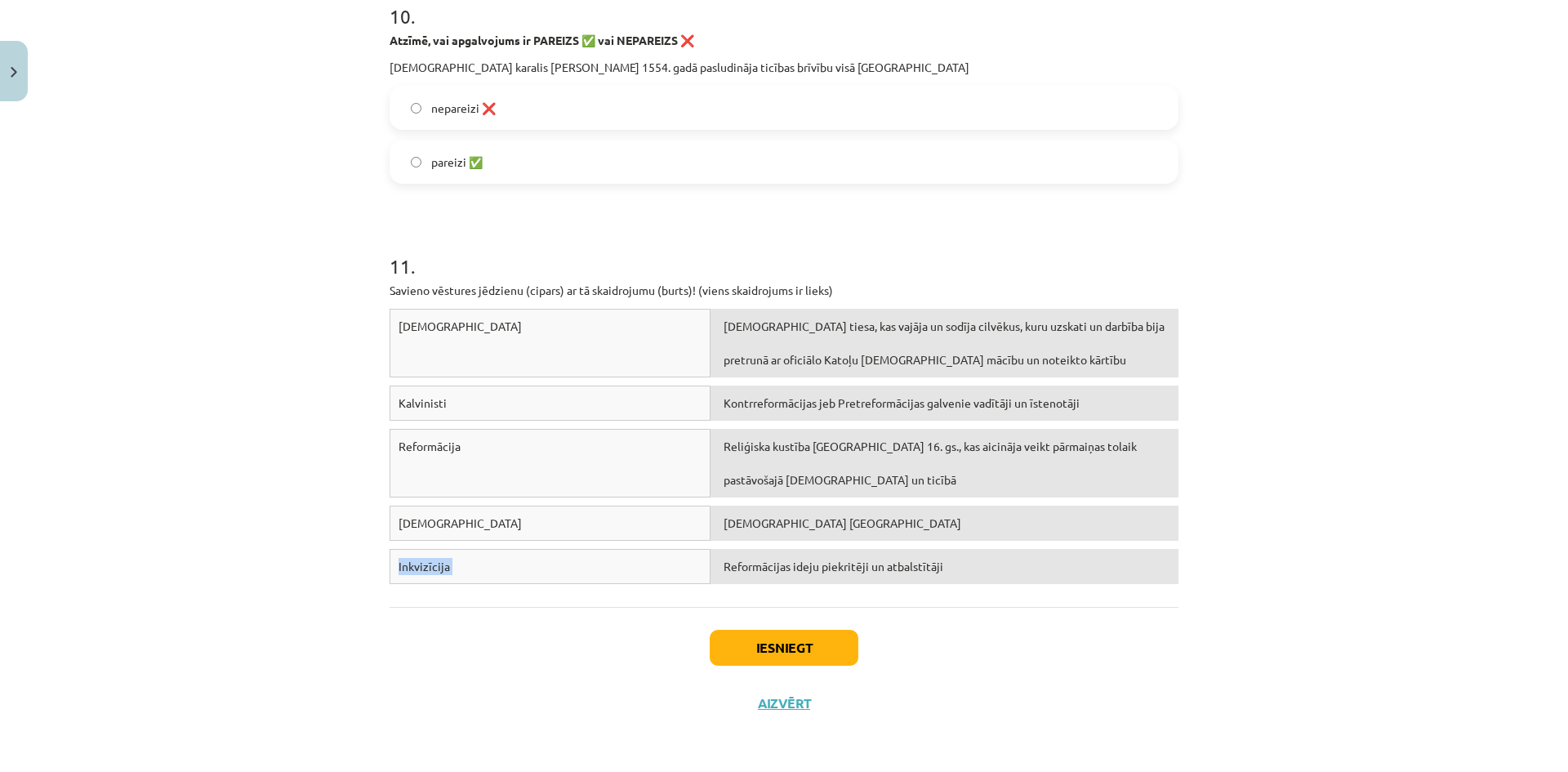
click at [471, 610] on div "Iesniegt Aizvērt" at bounding box center [784, 663] width 789 height 114
click at [257, 514] on div "Mācību tēma: Latvijas un pasaules vēstures 8. klases 1. ieskaites mācību materi…" at bounding box center [784, 386] width 1568 height 772
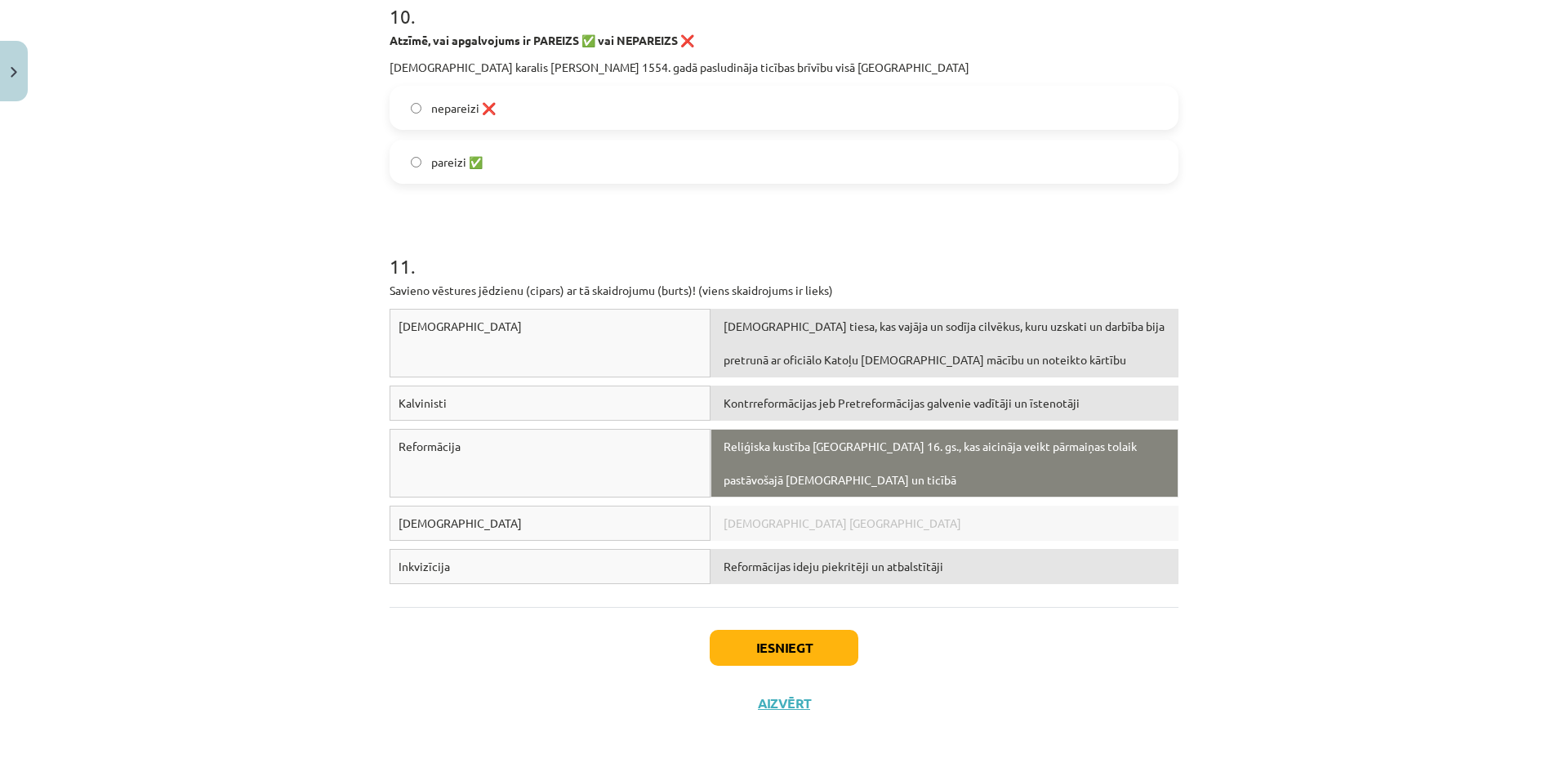
click at [884, 468] on div "Reformācija Reliģiska kustība Eiropā 16. gs., kas aicināja veikt pārmaiņas tola…" at bounding box center [784, 467] width 789 height 77
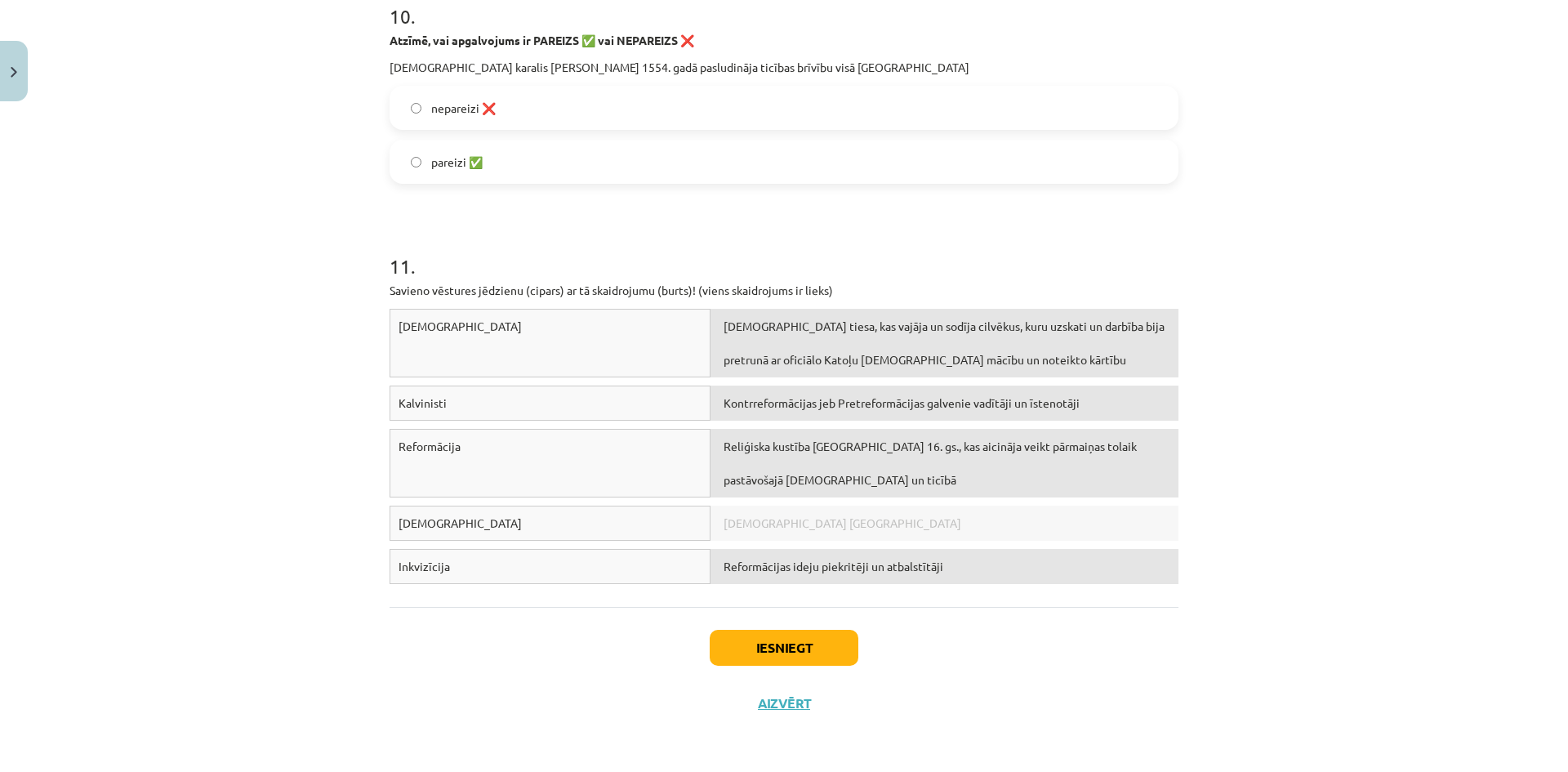
drag, startPoint x: 843, startPoint y: 505, endPoint x: 848, endPoint y: 455, distance: 50.2
click at [848, 455] on div "Reliģiska kustība Eiropā 16. gs., kas aicināja veikt pārmaiņas tolaik pastāvoša…" at bounding box center [944, 463] width 468 height 69
click at [914, 399] on span "Kontrreformācijas jeb Pretreformācijas galvenie vadītāji un īstenotāji" at bounding box center [901, 403] width 356 height 15
drag, startPoint x: 914, startPoint y: 399, endPoint x: 916, endPoint y: 450, distance: 51.0
click at [916, 465] on div "Protestanti Baznīcas tiesa, kas vajāja un sodīja cilvēkus, kuru uzskati un darb…" at bounding box center [784, 450] width 789 height 283
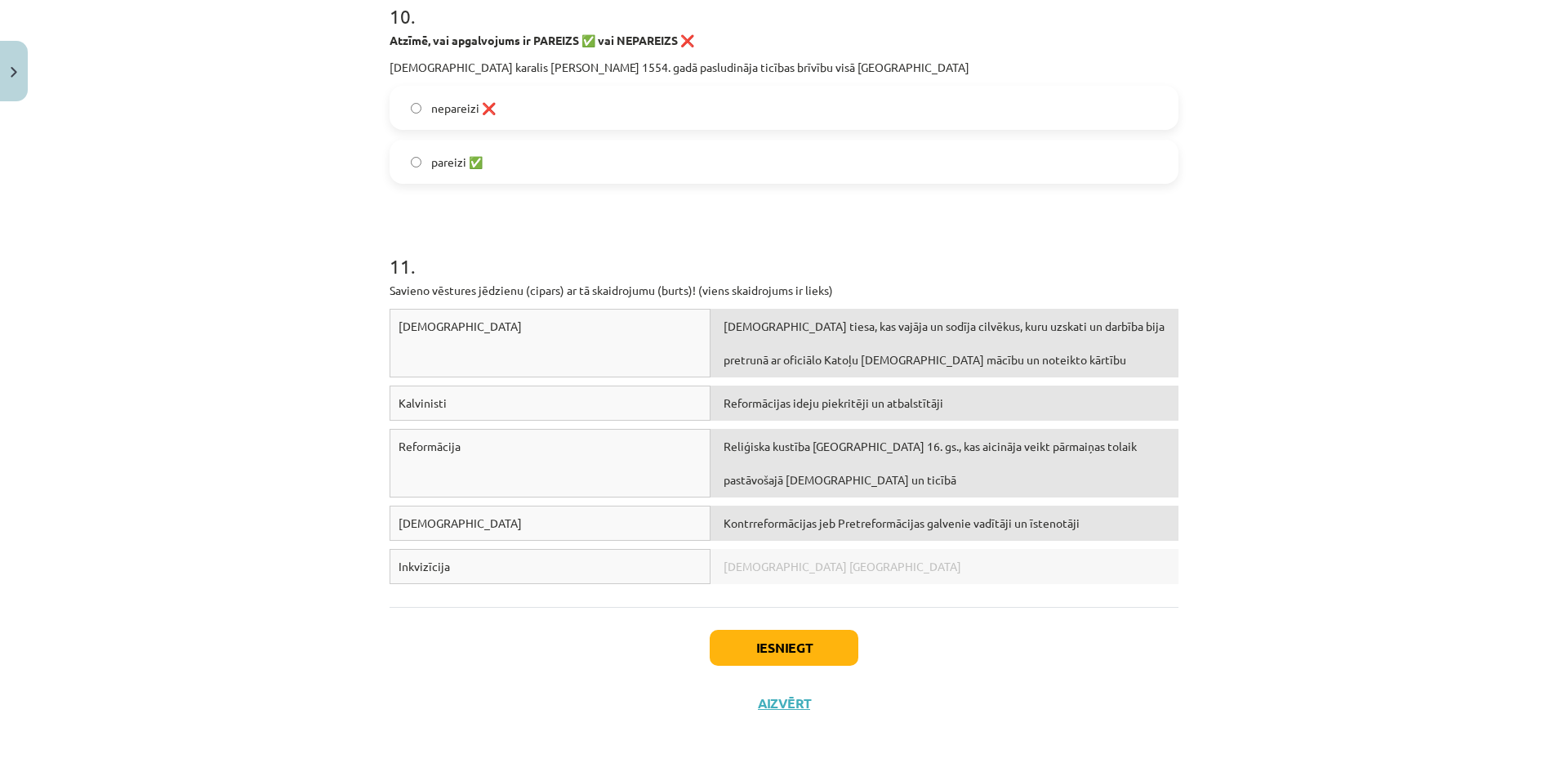
click at [926, 411] on div "Reformācijas ideju piekritēji un atbalstītāji" at bounding box center [944, 403] width 468 height 35
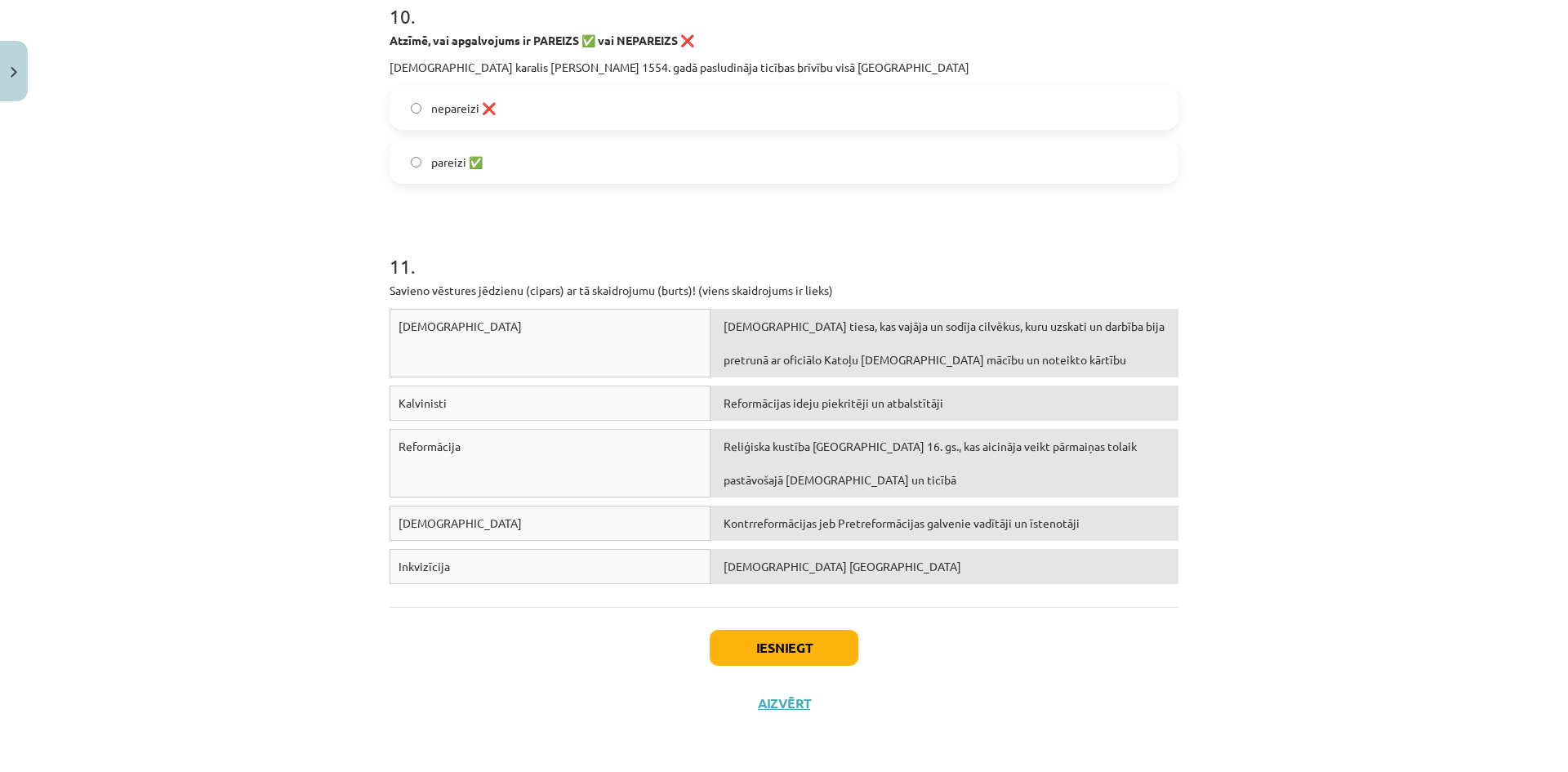
click at [865, 569] on div "Protestanti Šveicē" at bounding box center [944, 566] width 468 height 35
click at [867, 565] on div "Protestanti Šveicē" at bounding box center [944, 566] width 468 height 35
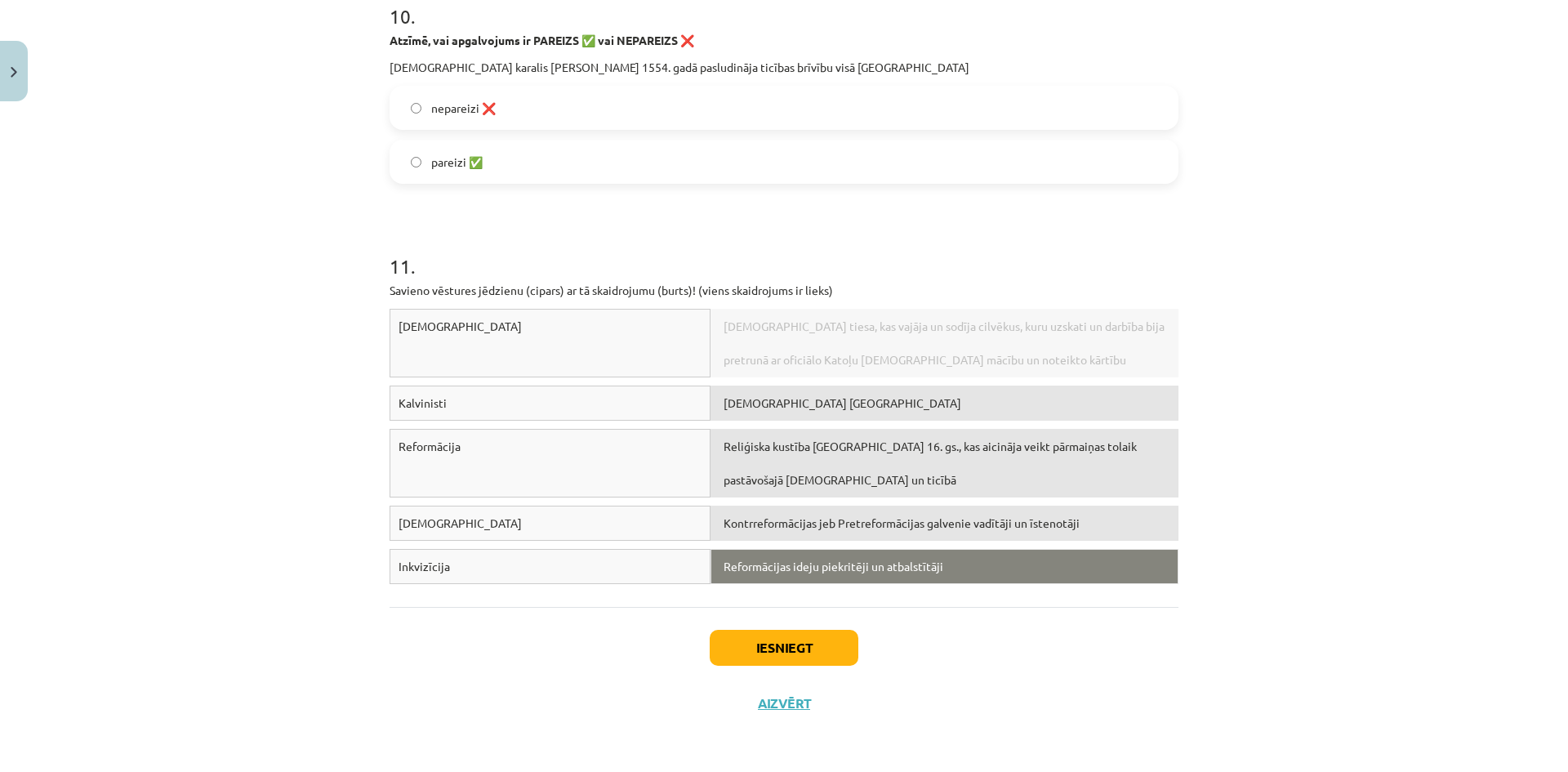
drag, startPoint x: 850, startPoint y: 348, endPoint x: 856, endPoint y: 570, distance: 222.1
click at [856, 570] on span "Reformācijas ideju piekritēji un atbalstītāji" at bounding box center [833, 566] width 220 height 15
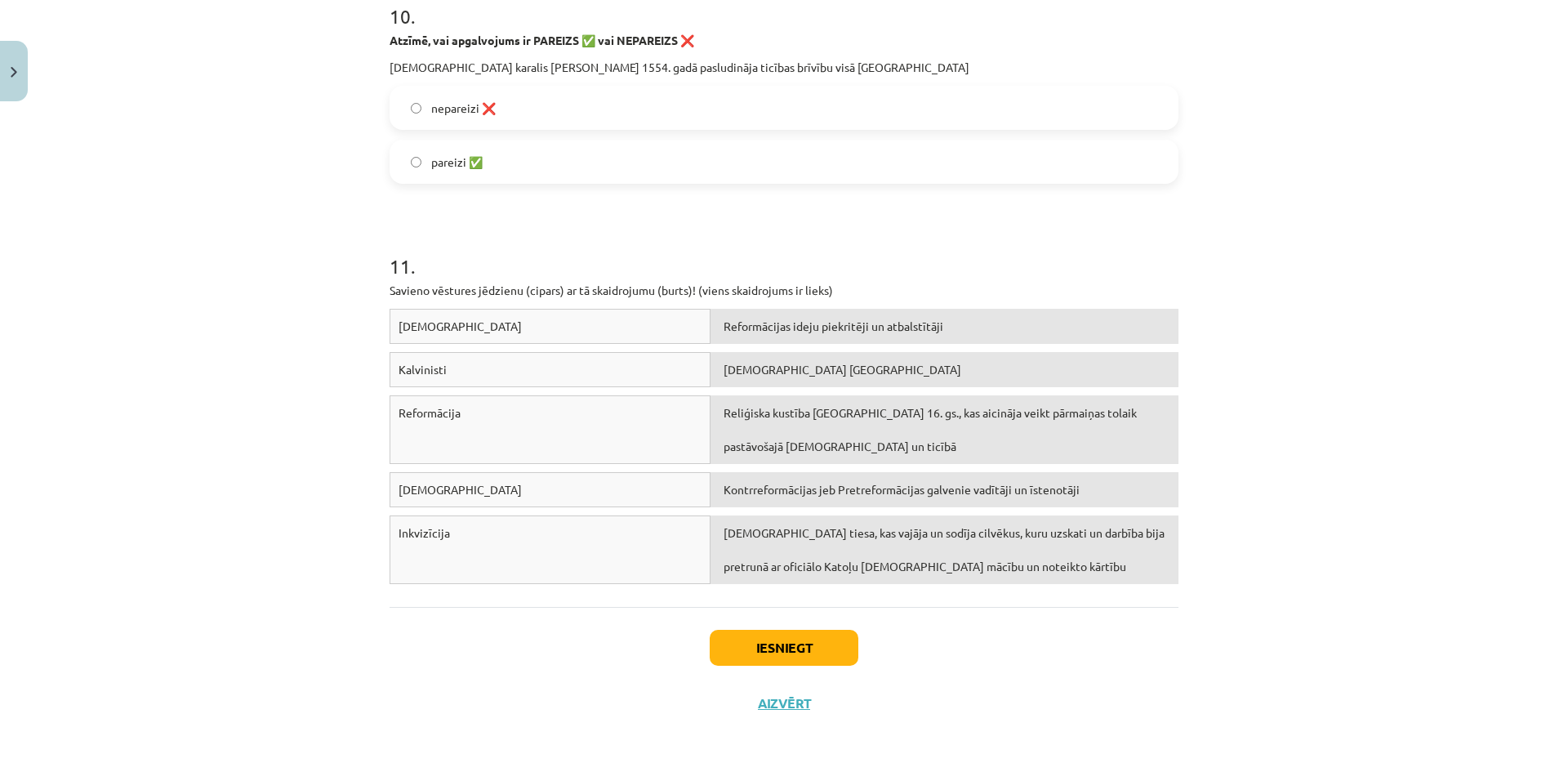
click at [789, 637] on button "Iesniegt" at bounding box center [784, 648] width 149 height 36
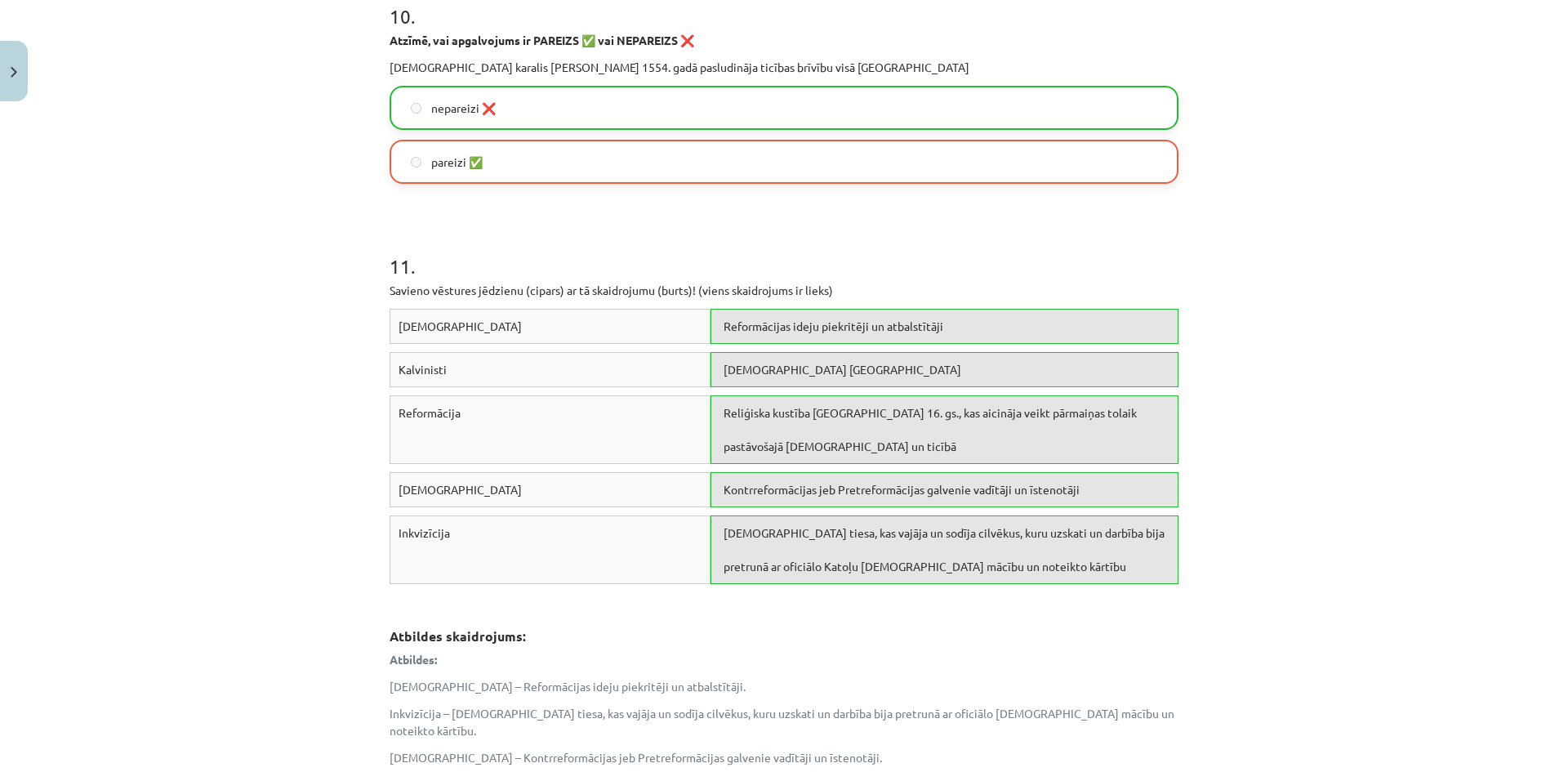
click at [1201, 500] on div "Mācību tēma: Latvijas un pasaules vēstures 8. klases 1. ieskaites mācību materi…" at bounding box center [784, 386] width 1568 height 772
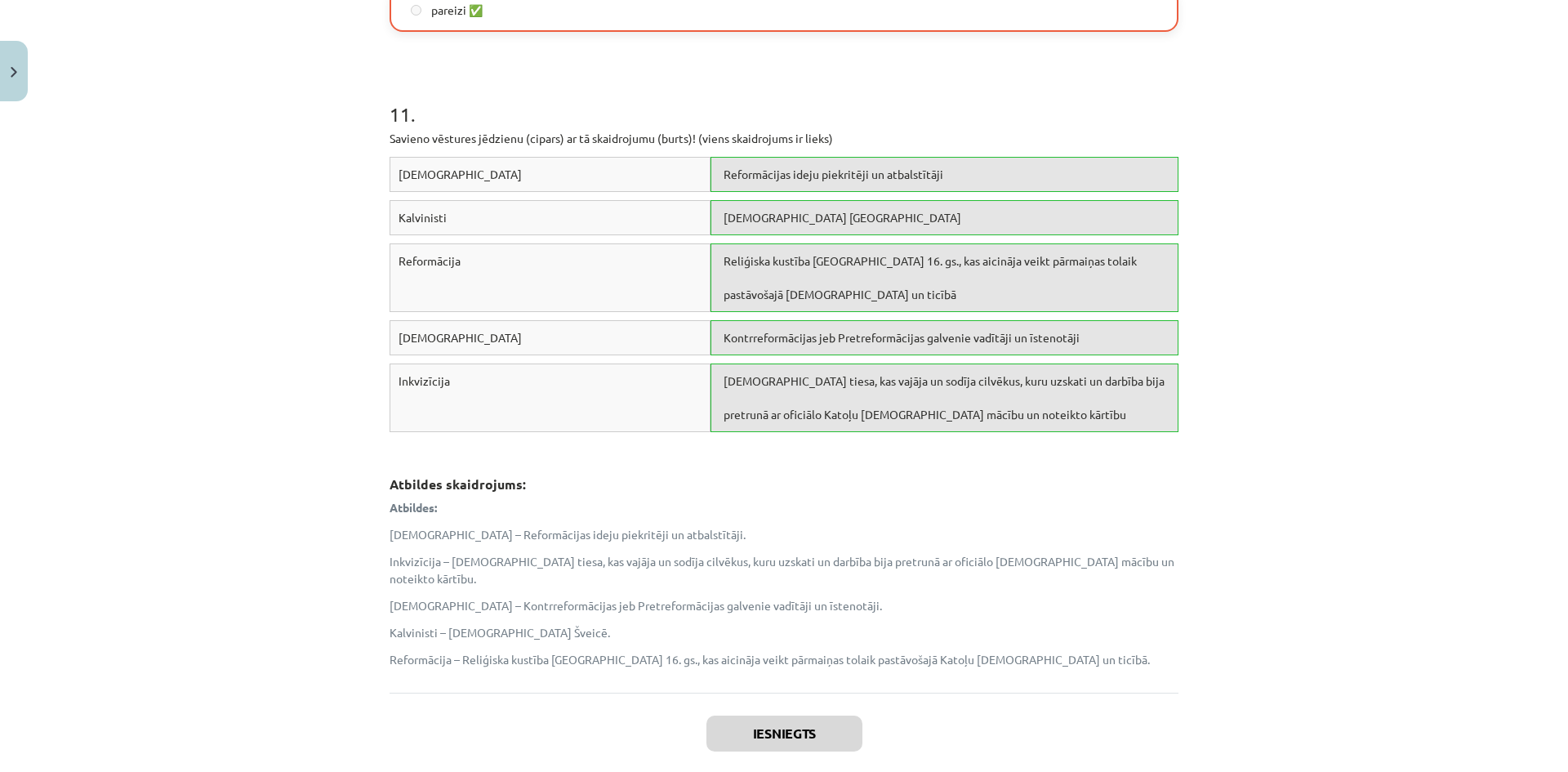
scroll to position [3002, 0]
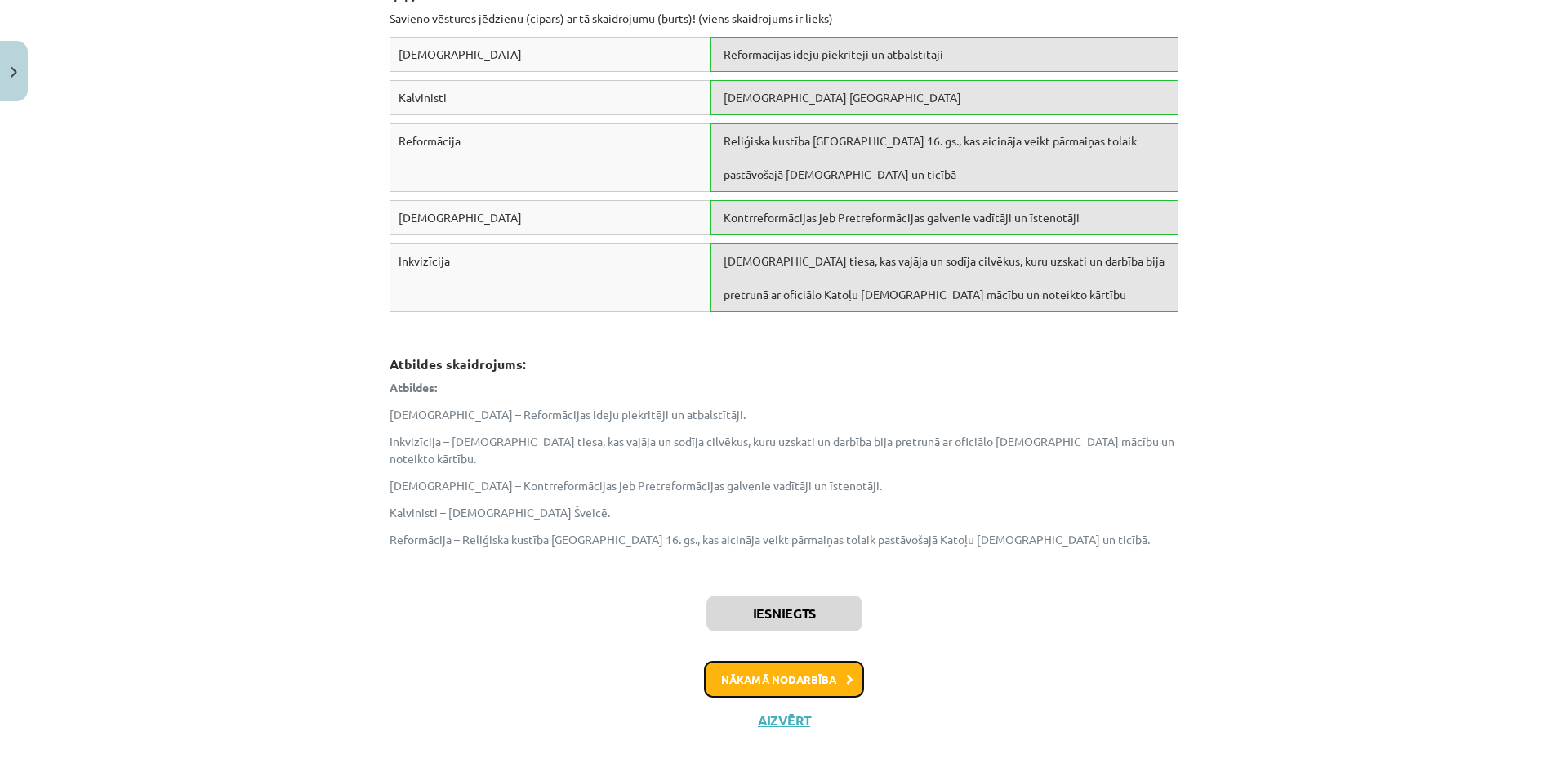
click at [827, 661] on button "Nākamā nodarbība" at bounding box center [784, 679] width 160 height 38
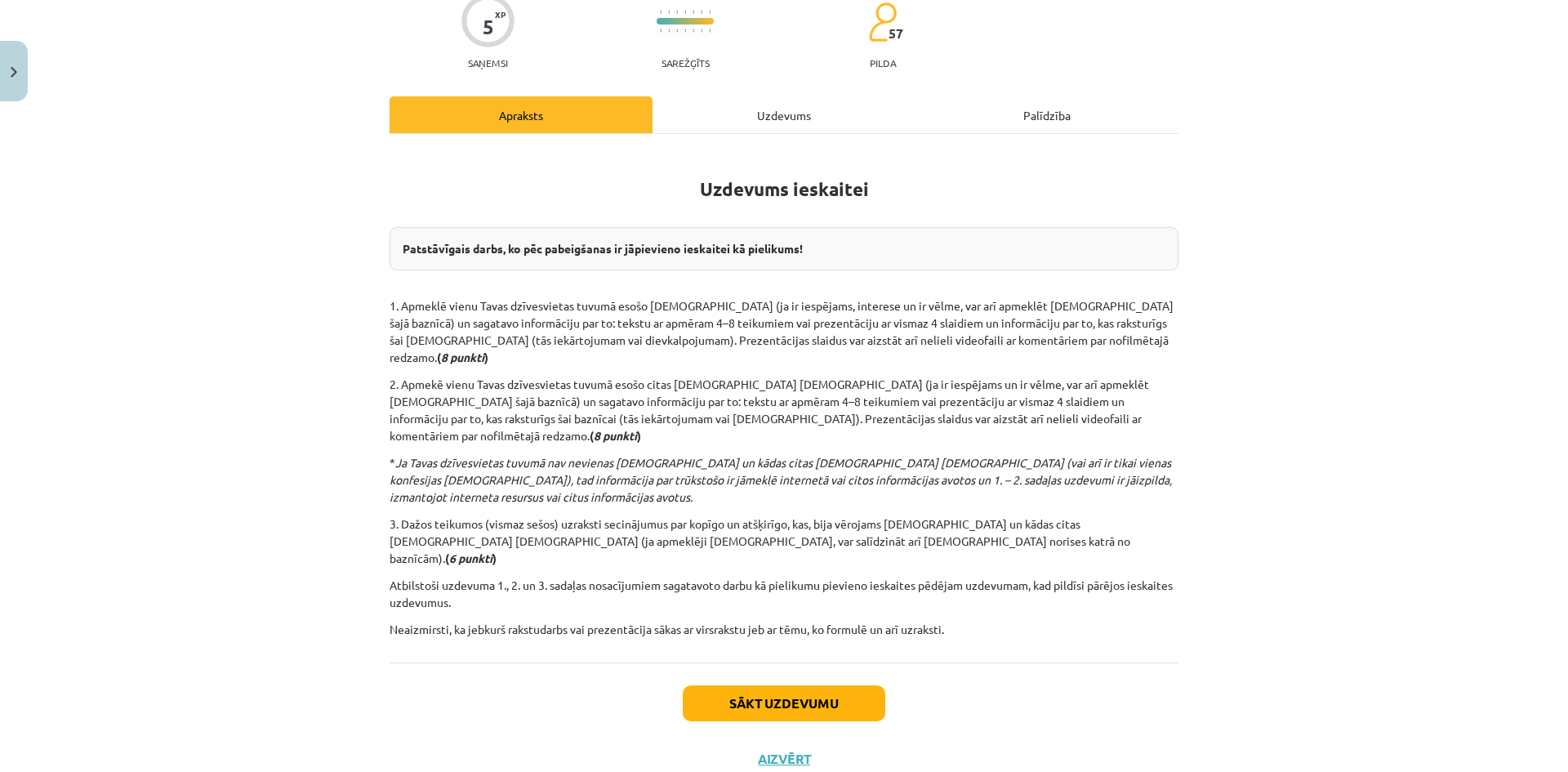
scroll to position [147, 0]
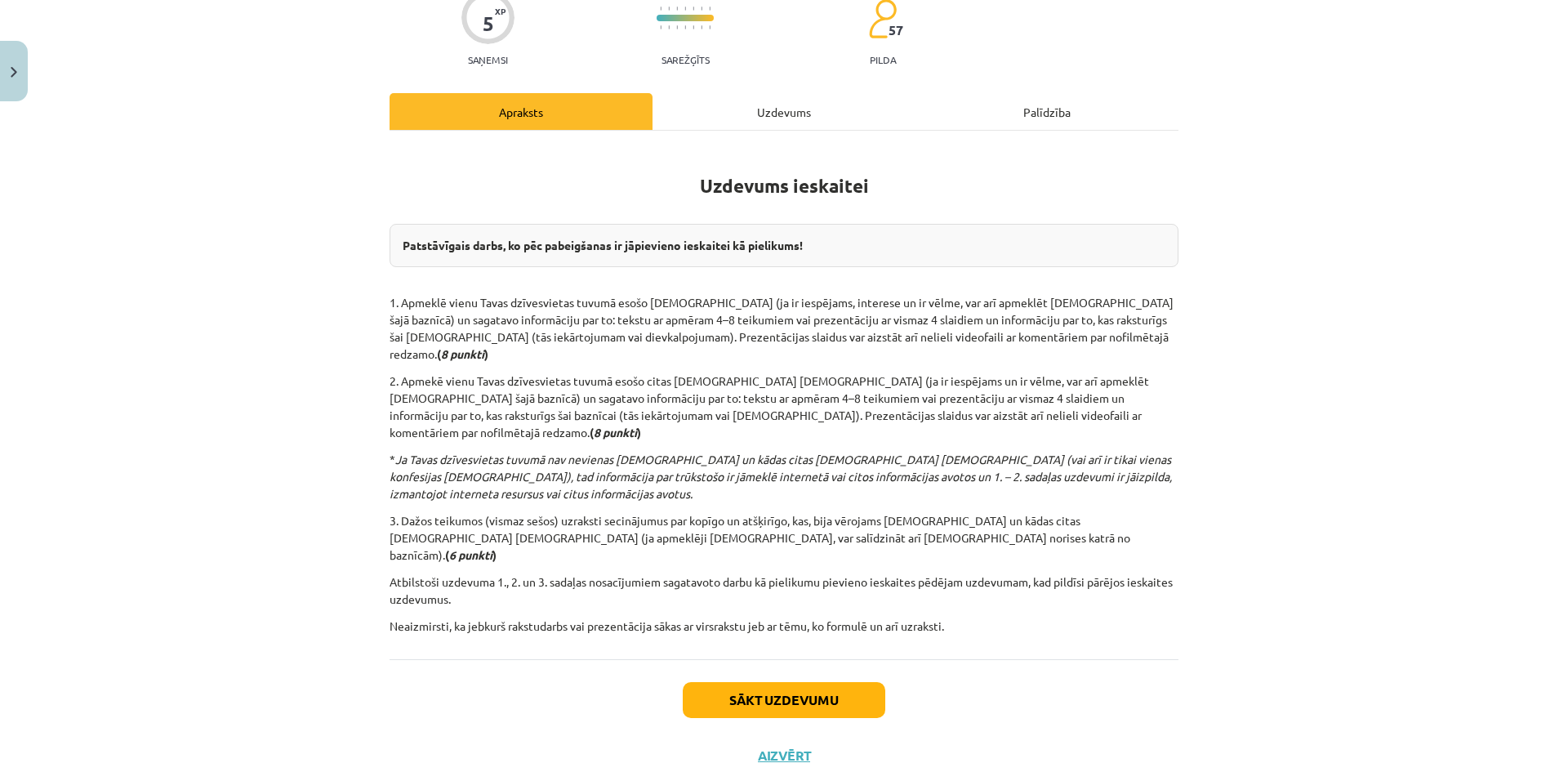
click at [695, 110] on div "Uzdevums" at bounding box center [784, 111] width 263 height 37
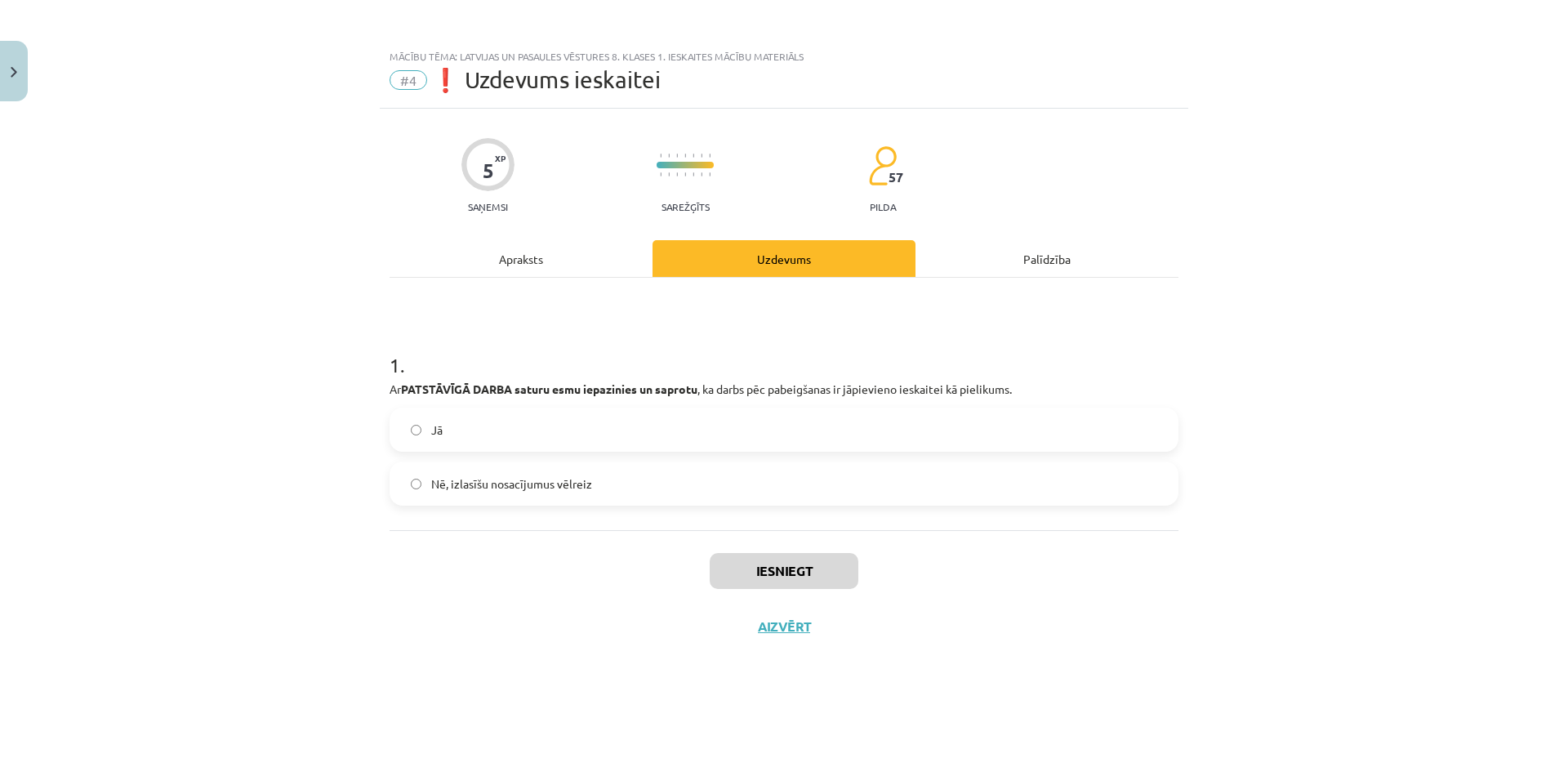
scroll to position [0, 0]
click at [521, 258] on div "Apraksts" at bounding box center [520, 258] width 263 height 37
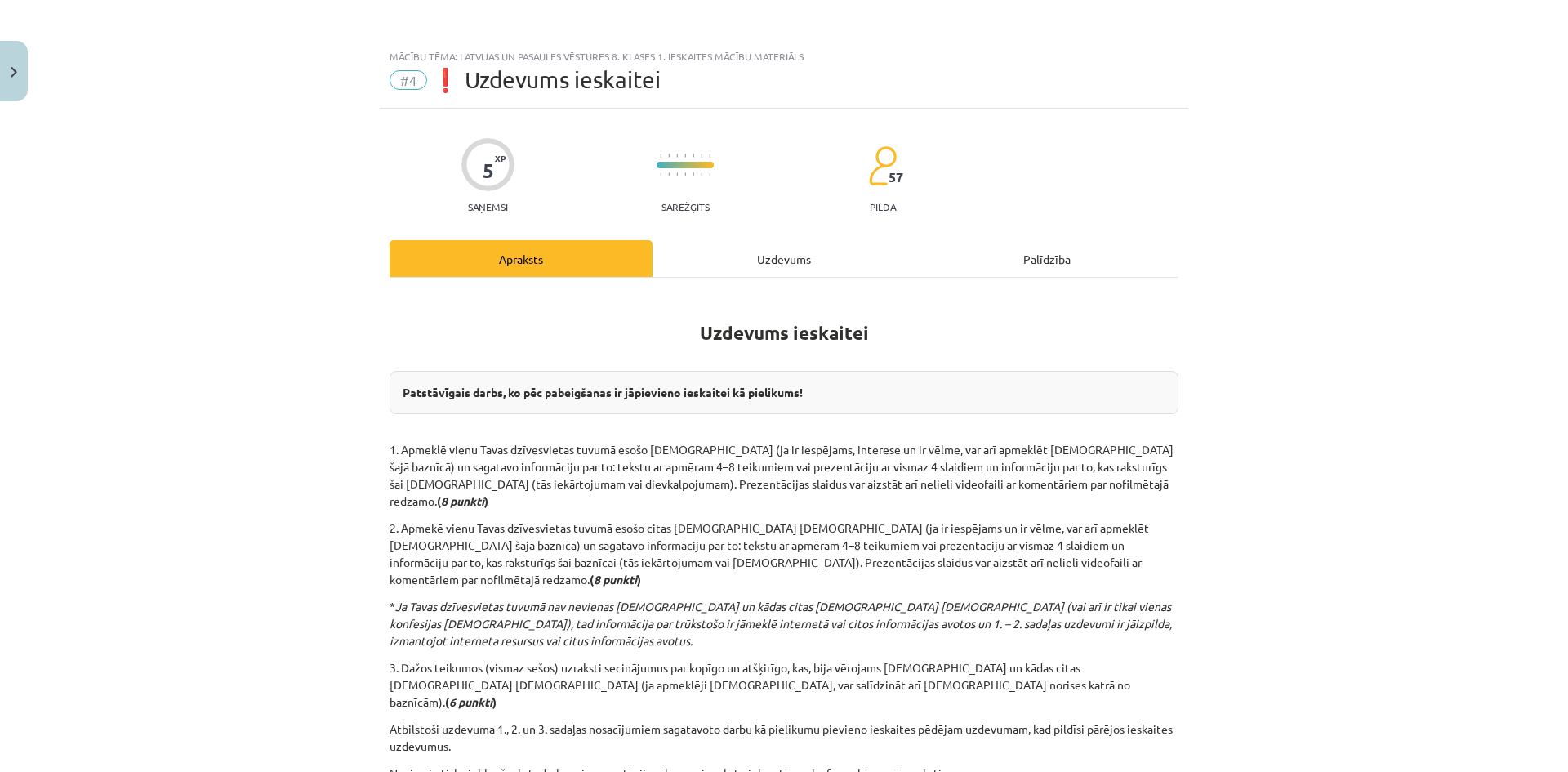
click at [789, 256] on div "Uzdevums" at bounding box center [784, 258] width 263 height 37
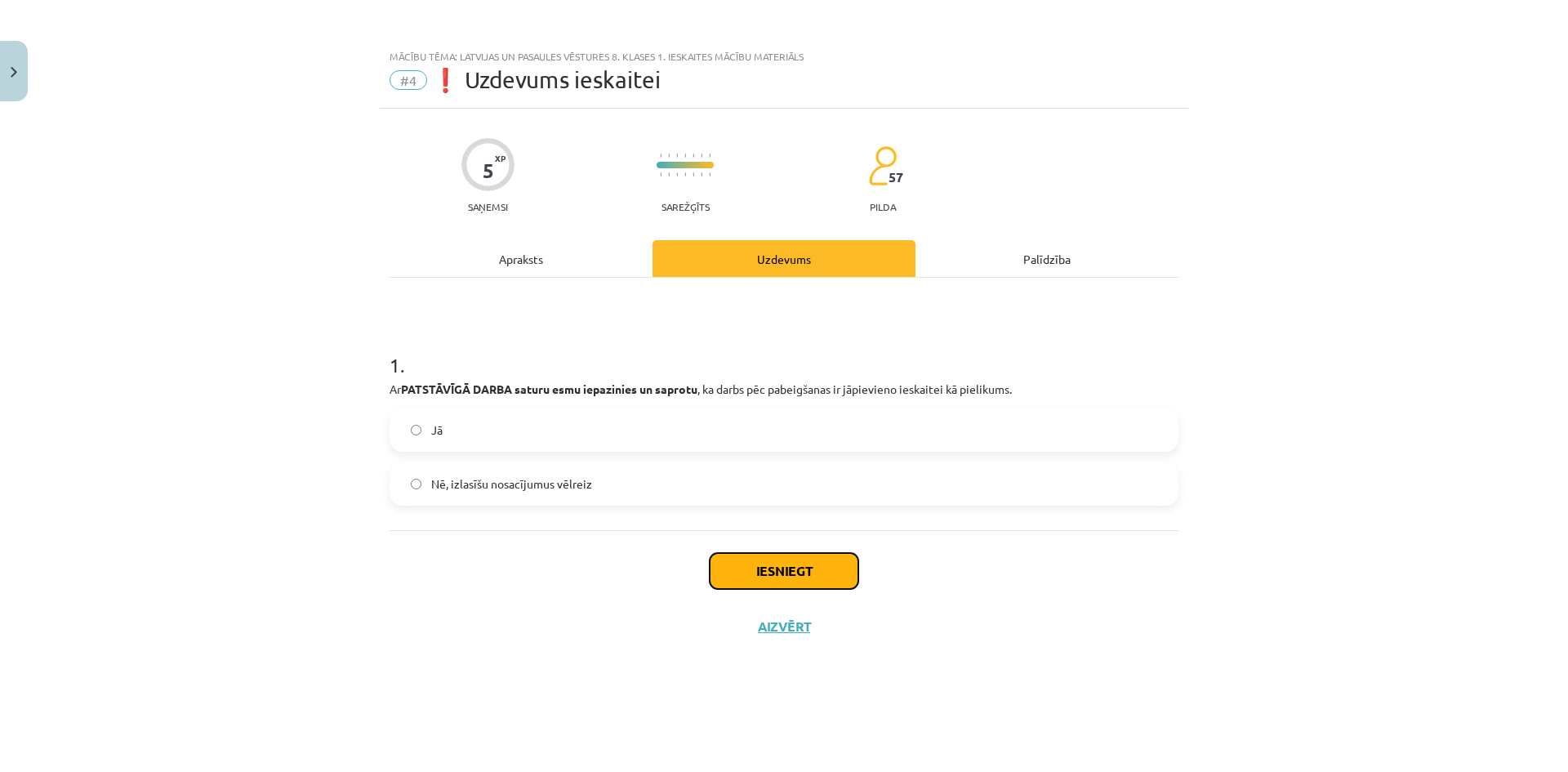
click at [833, 566] on button "Iesniegt" at bounding box center [784, 571] width 149 height 36
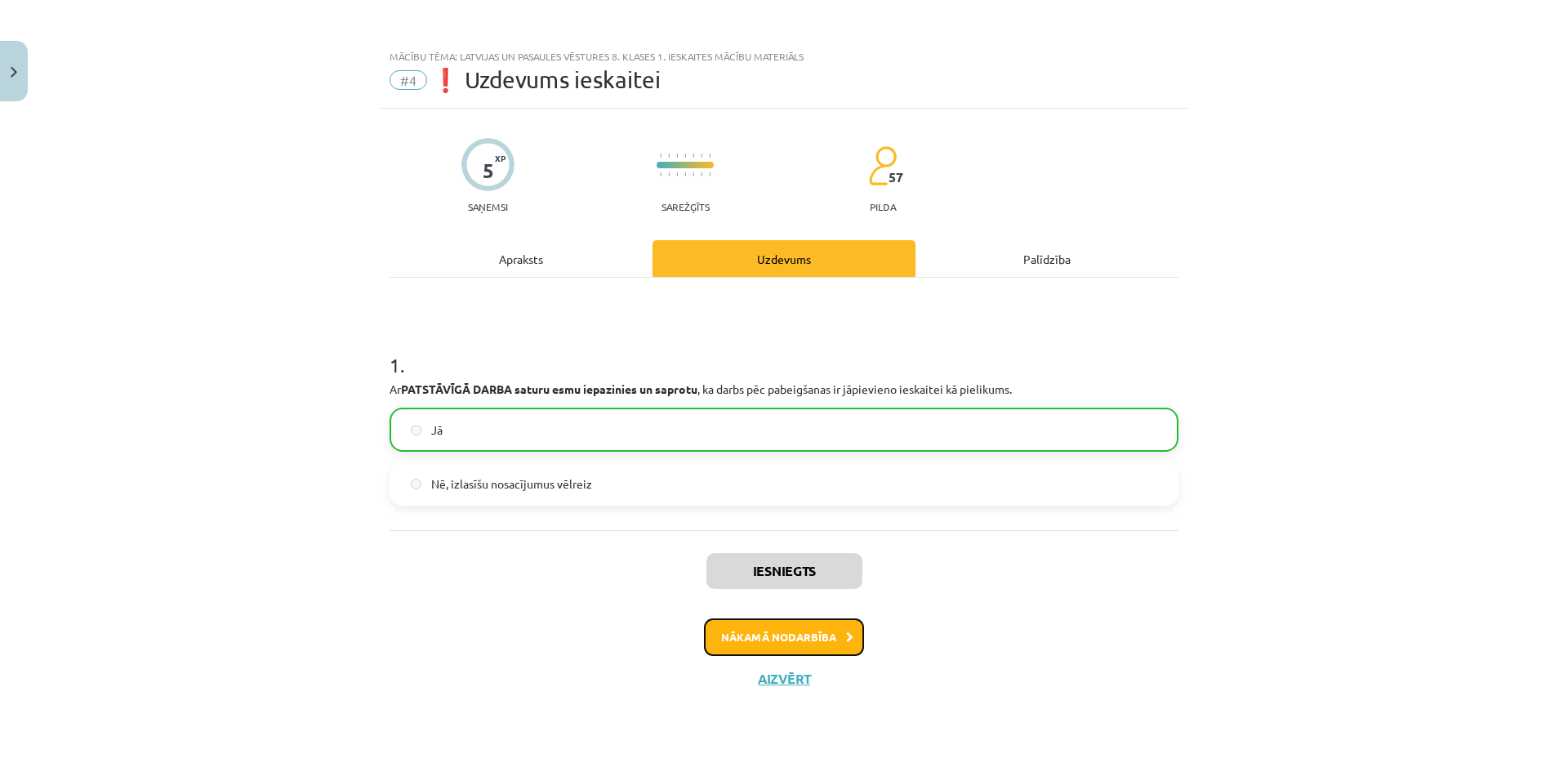
click at [789, 643] on button "Nākamā nodarbība" at bounding box center [784, 637] width 160 height 38
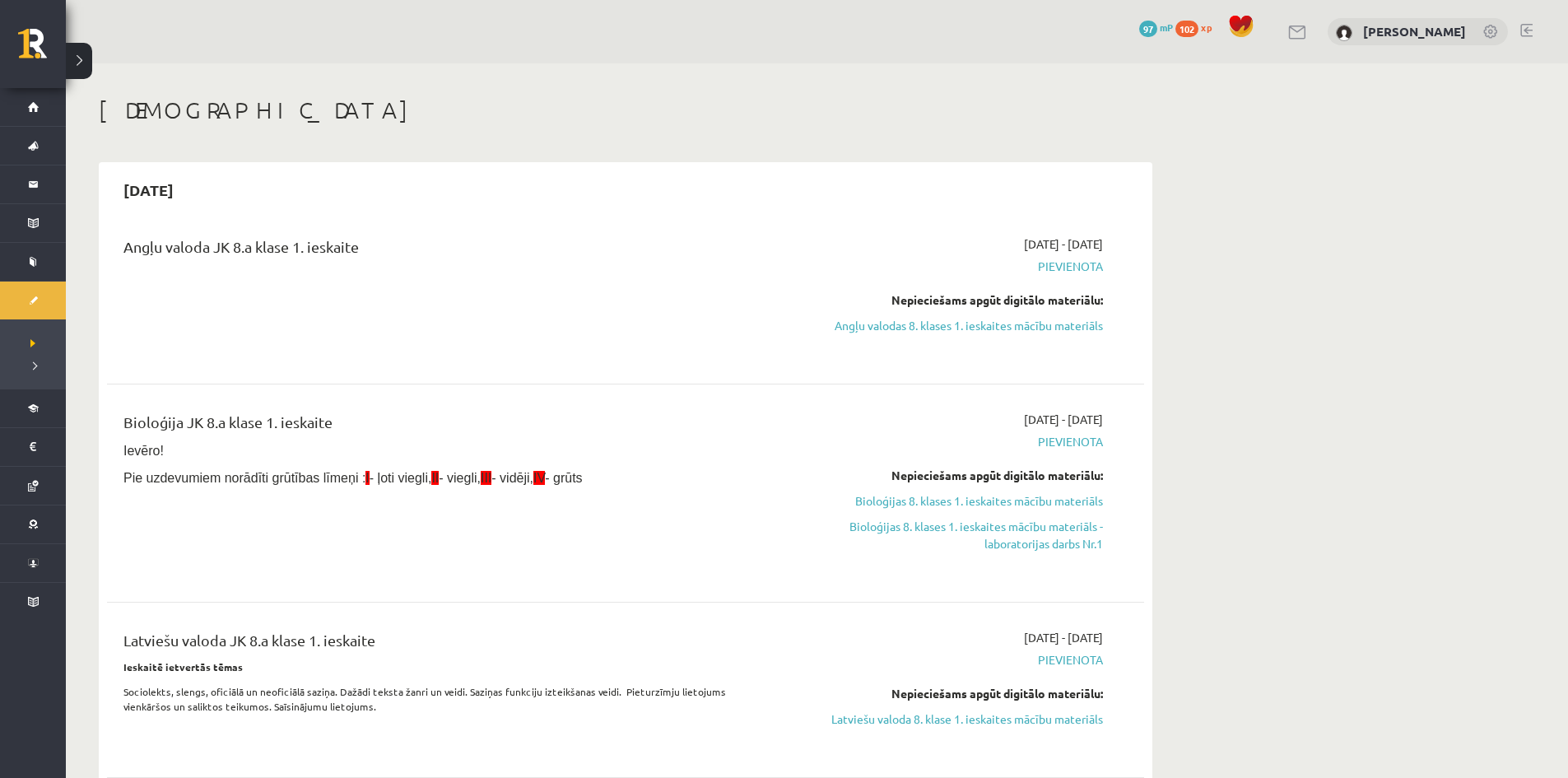
scroll to position [409, 0]
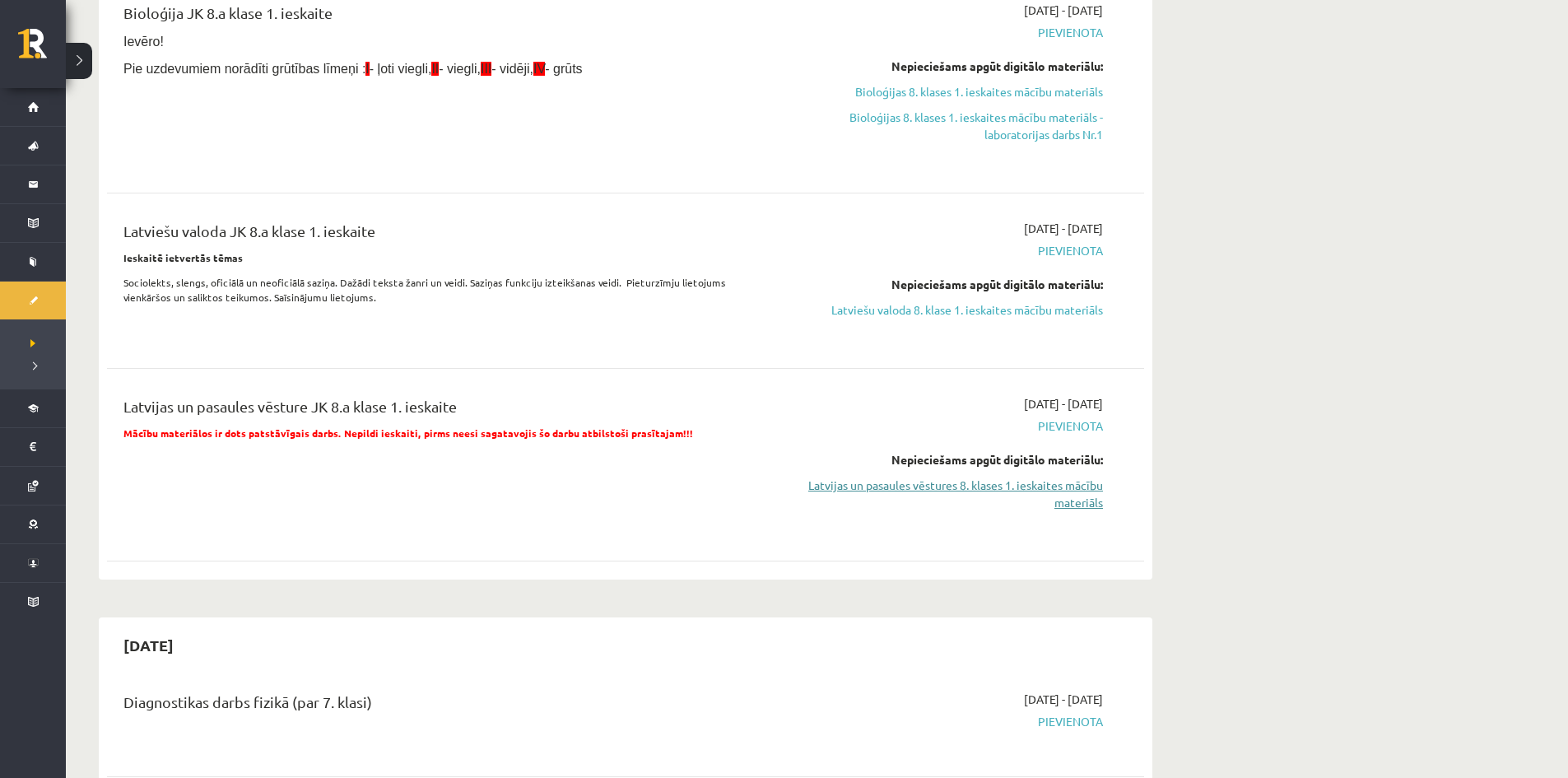
click at [891, 482] on link "Latvijas un pasaules vēstures 8. klases 1. ieskaites mācību materiāls" at bounding box center [947, 493] width 311 height 35
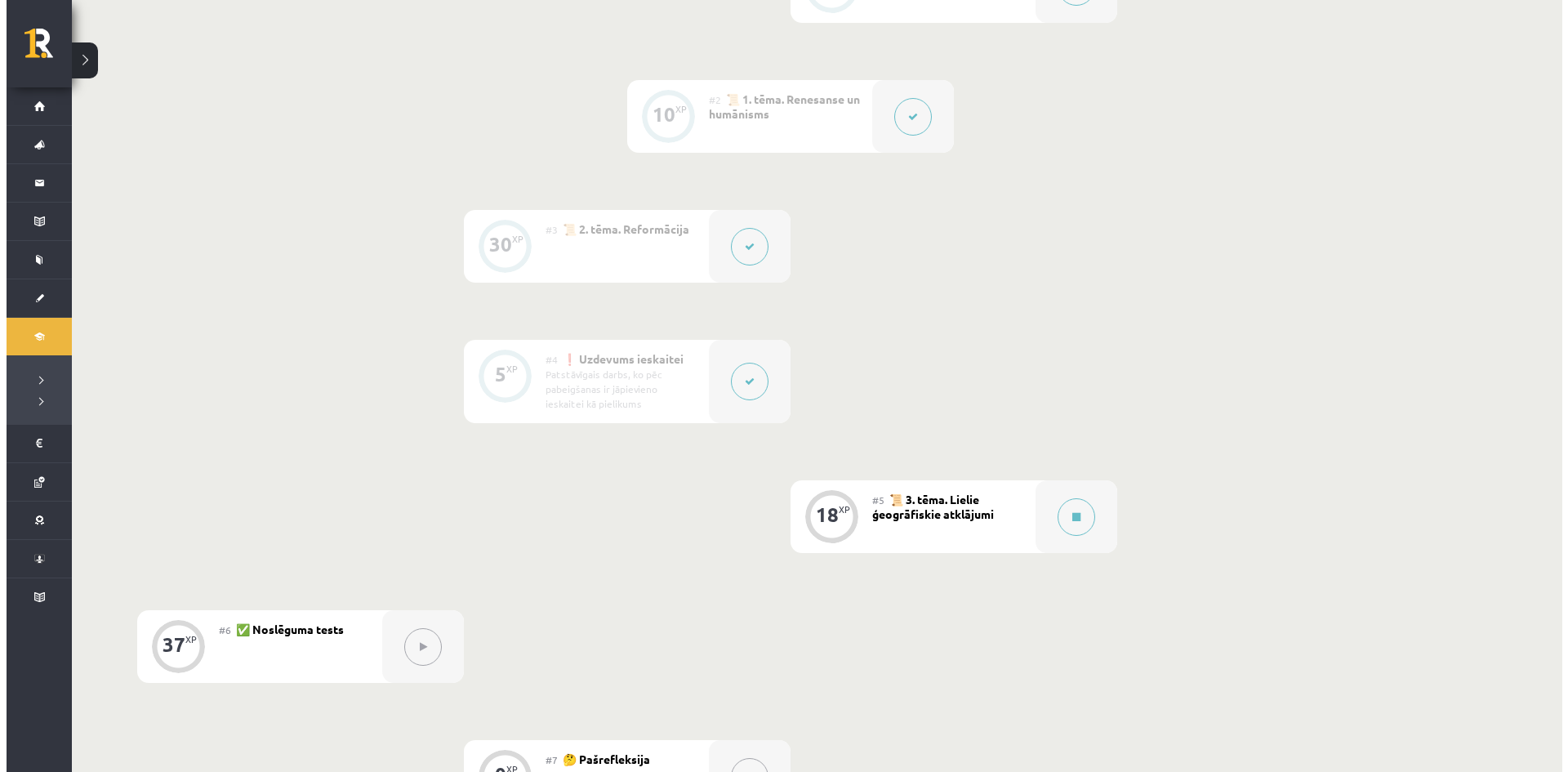
scroll to position [571, 0]
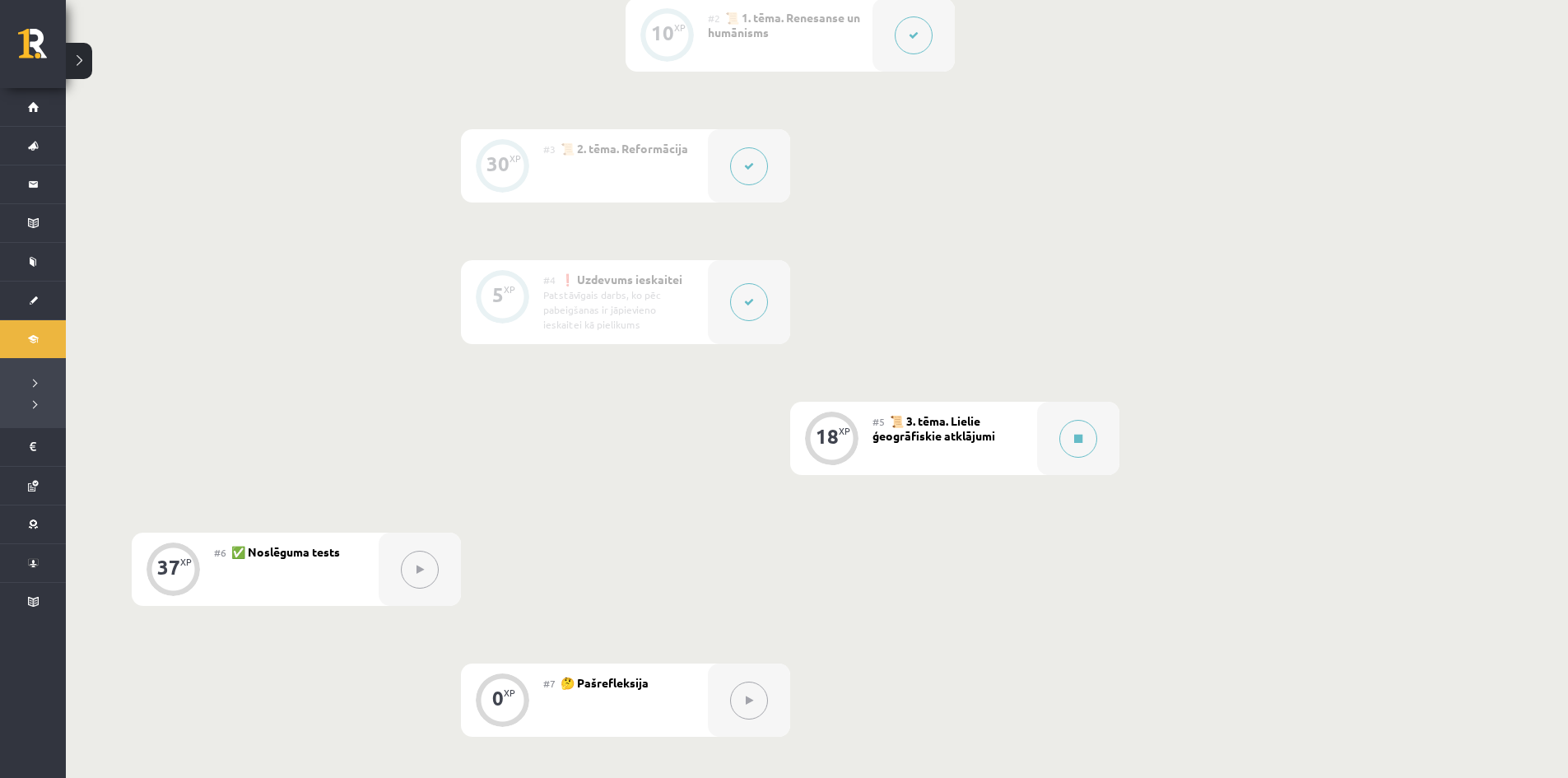
click at [739, 307] on button at bounding box center [749, 301] width 38 height 38
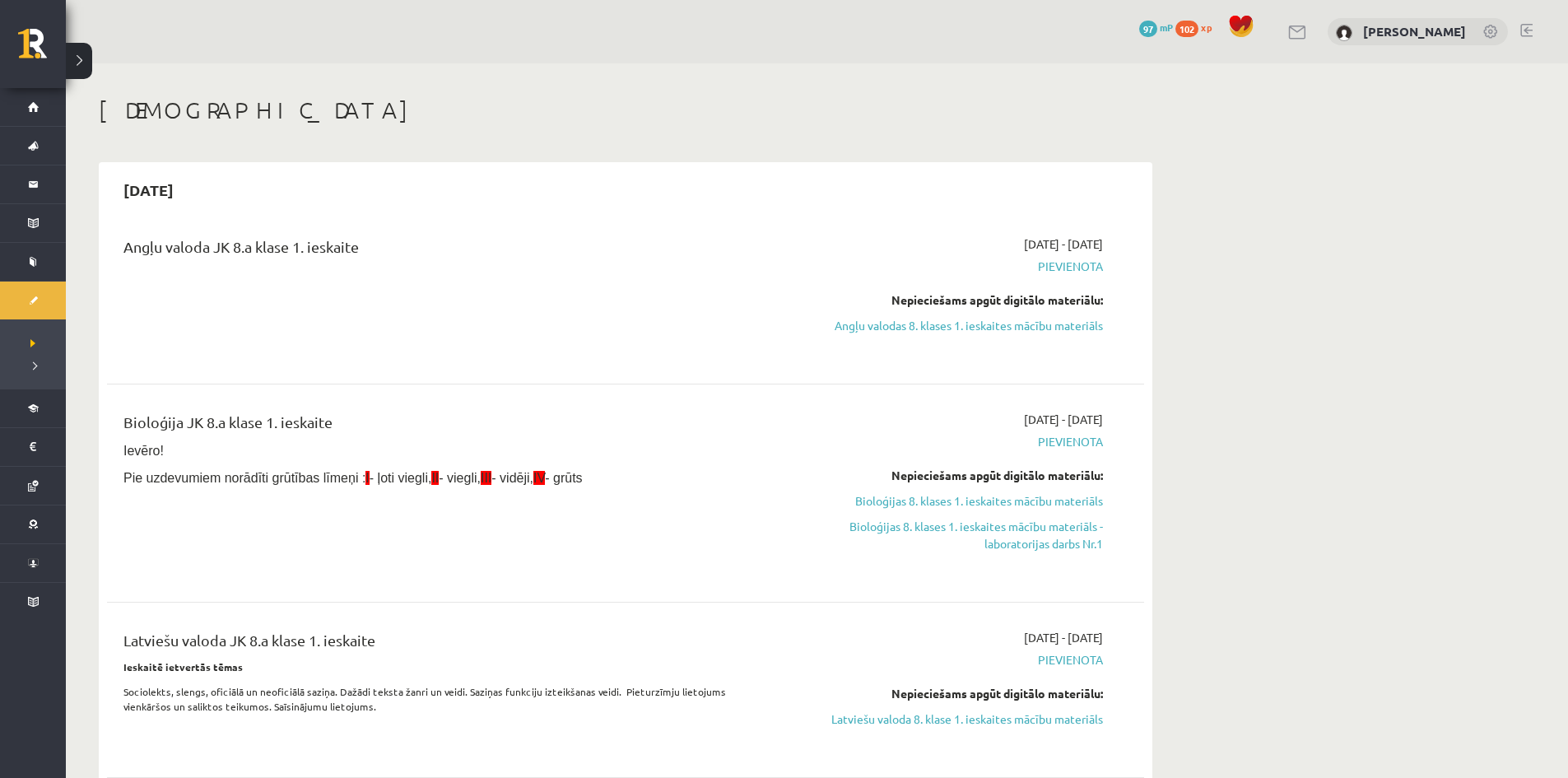
scroll to position [409, 0]
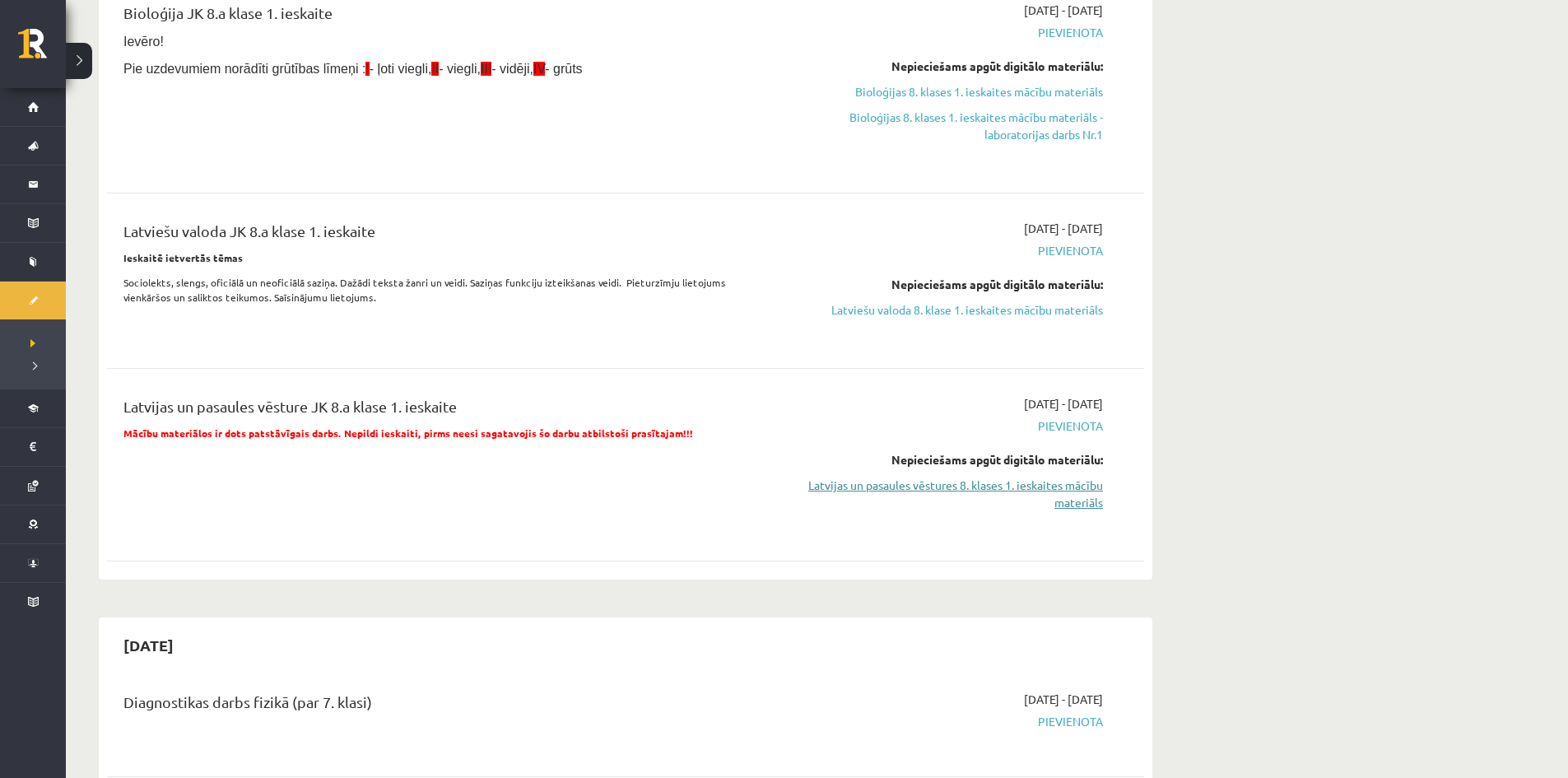
click at [947, 487] on link "Latvijas un pasaules vēstures 8. klases 1. ieskaites mācību materiāls" at bounding box center [947, 493] width 311 height 35
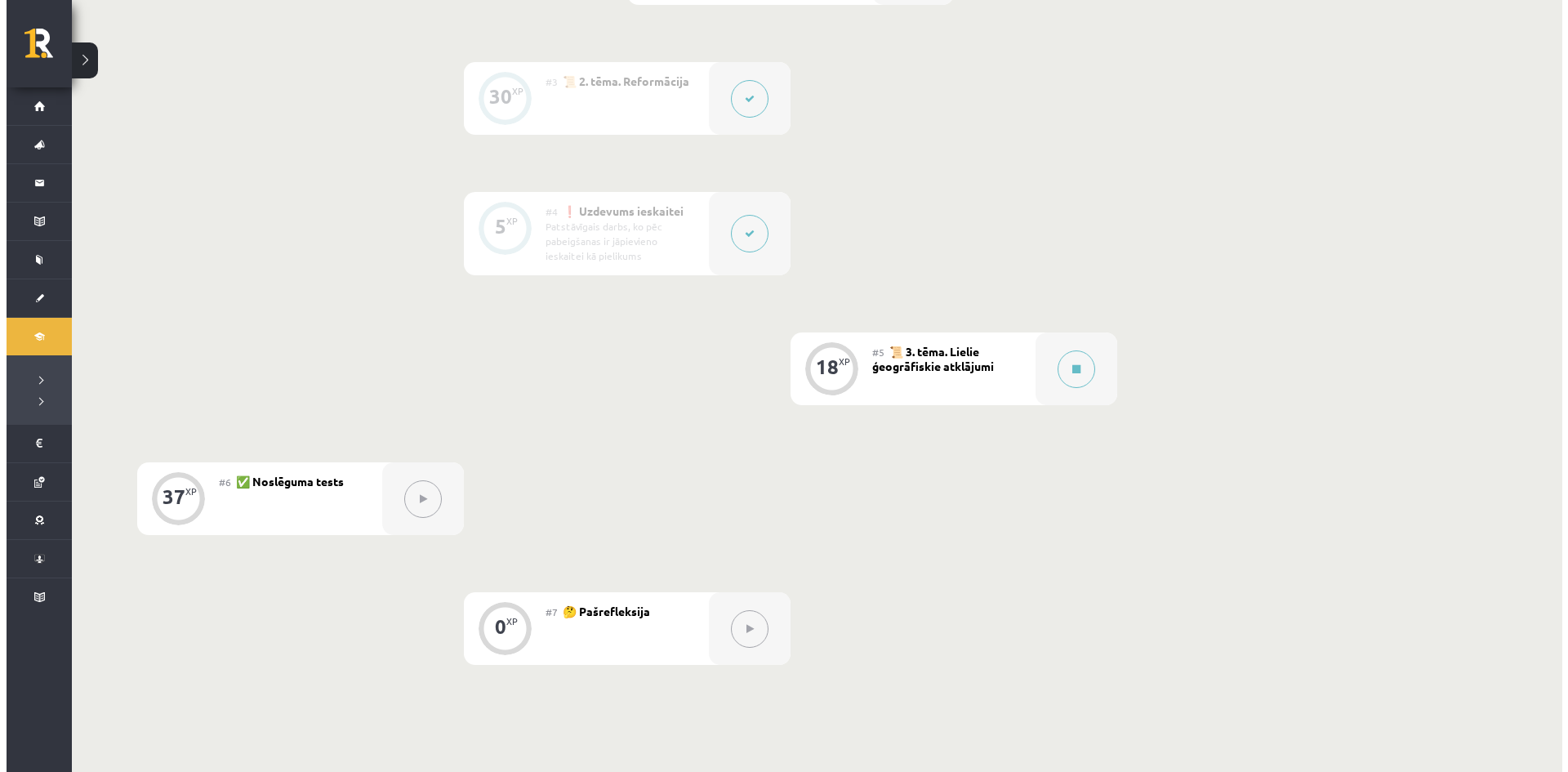
scroll to position [571, 0]
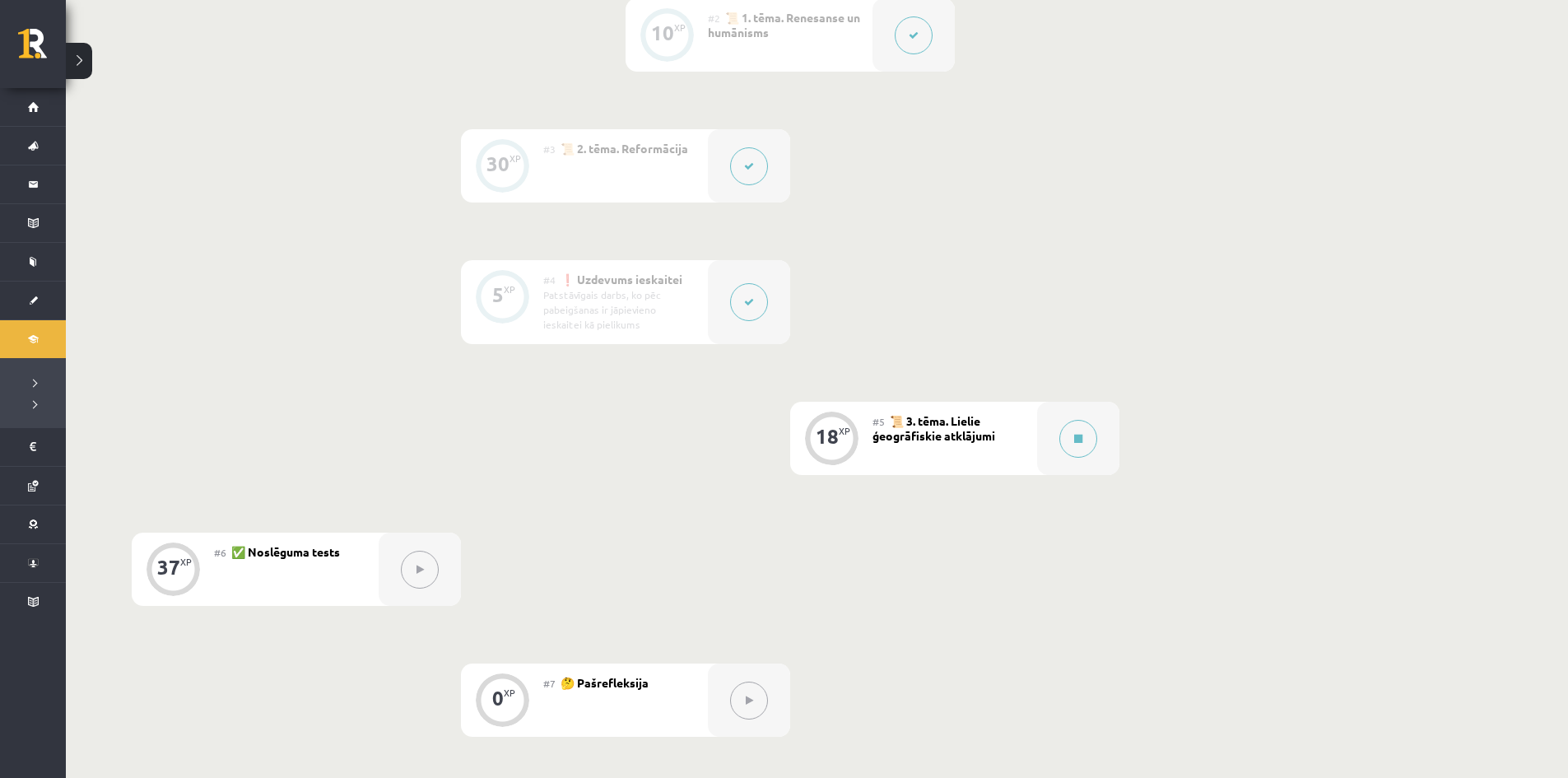
click at [753, 306] on icon at bounding box center [749, 302] width 10 height 10
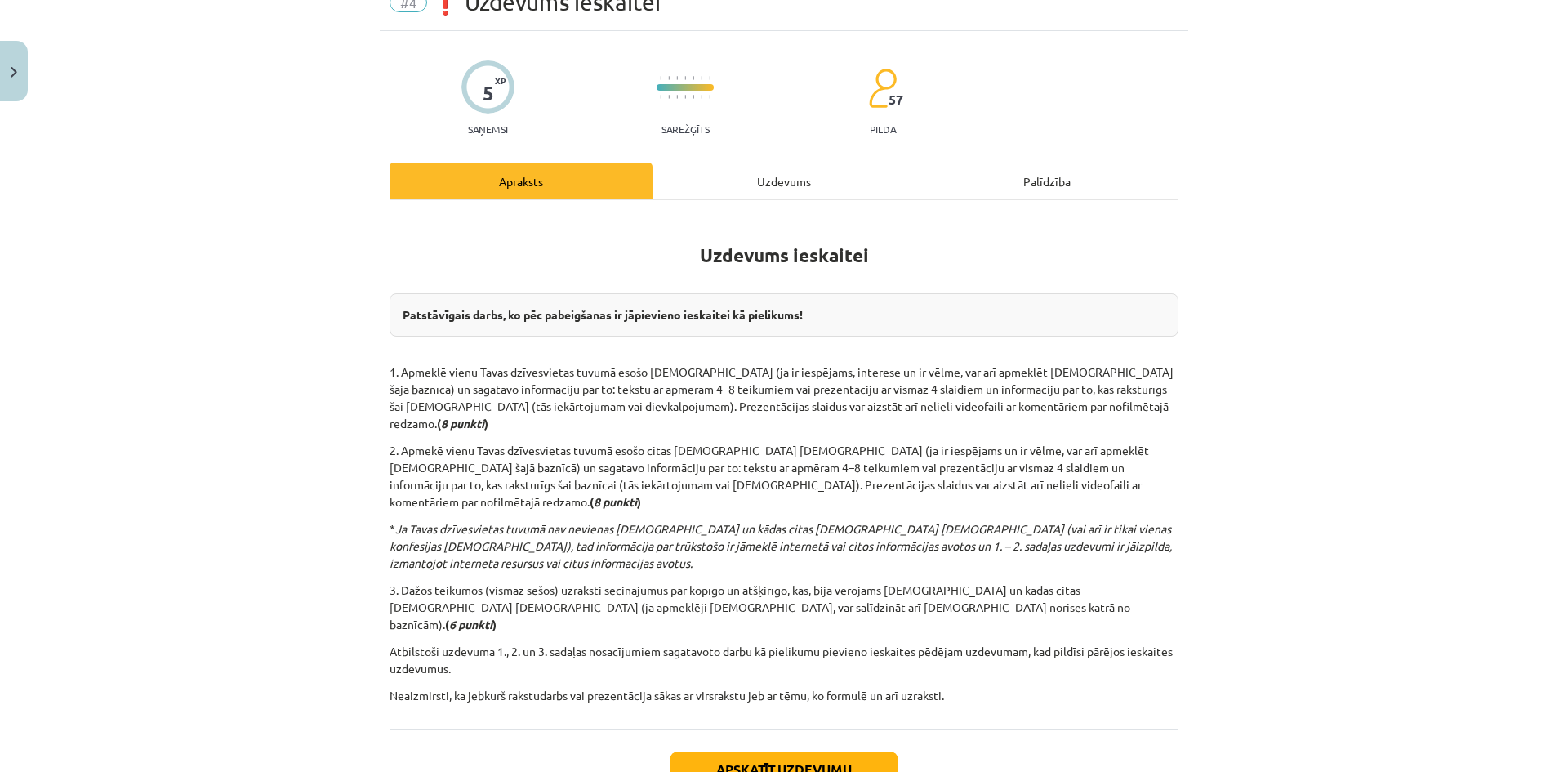
scroll to position [82, 0]
